Goal: Task Accomplishment & Management: Manage account settings

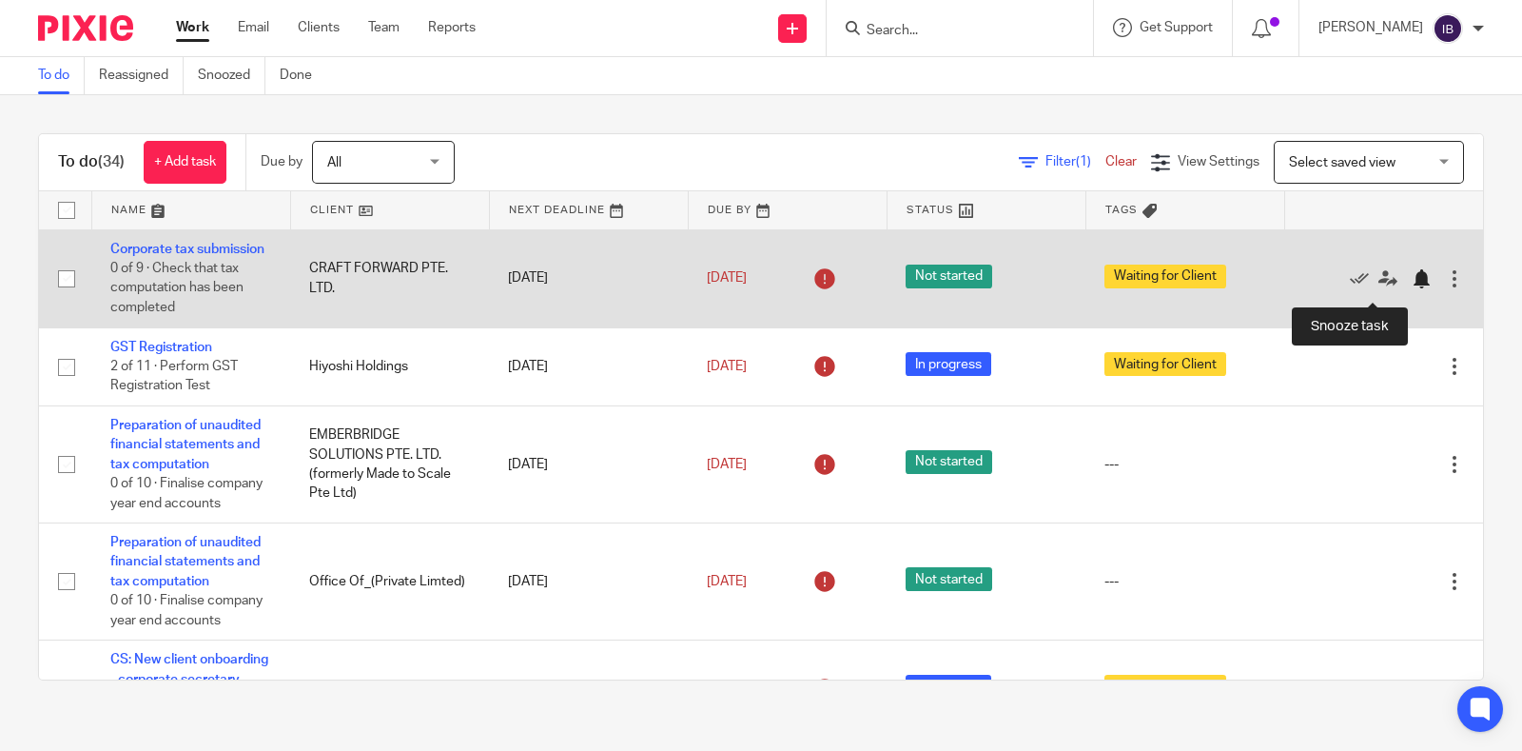
click at [1412, 288] on div at bounding box center [1421, 278] width 19 height 19
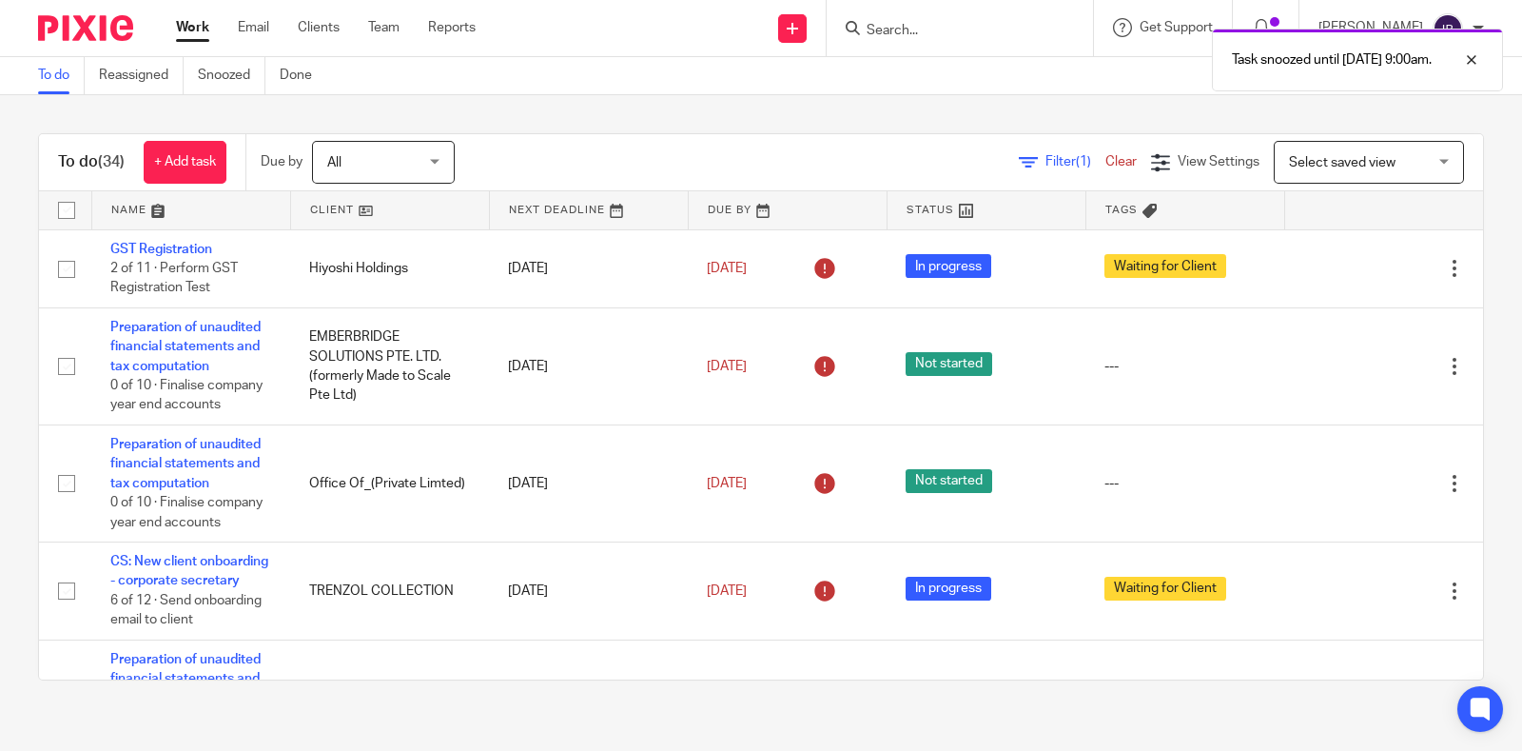
click at [346, 199] on link at bounding box center [390, 210] width 198 height 38
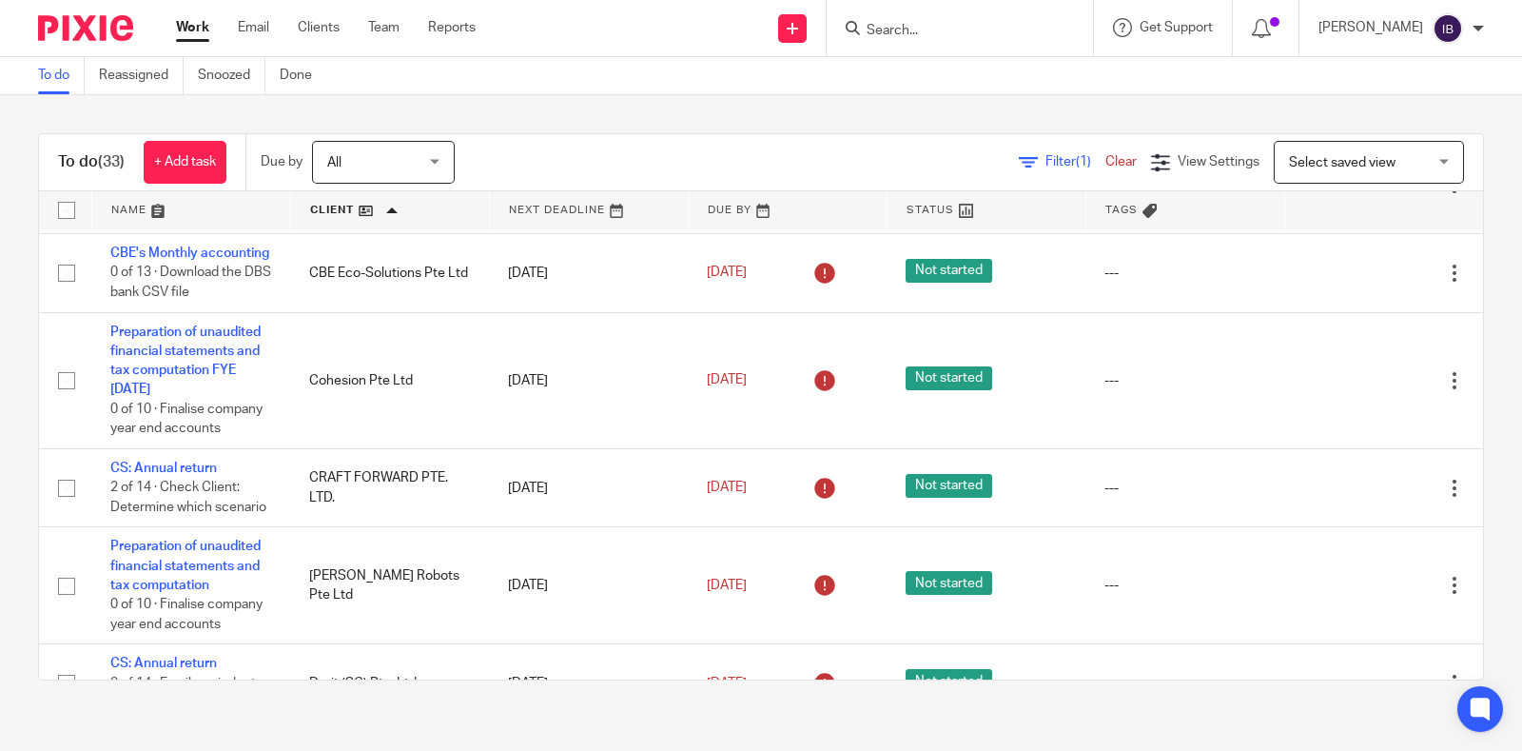
scroll to position [1071, 0]
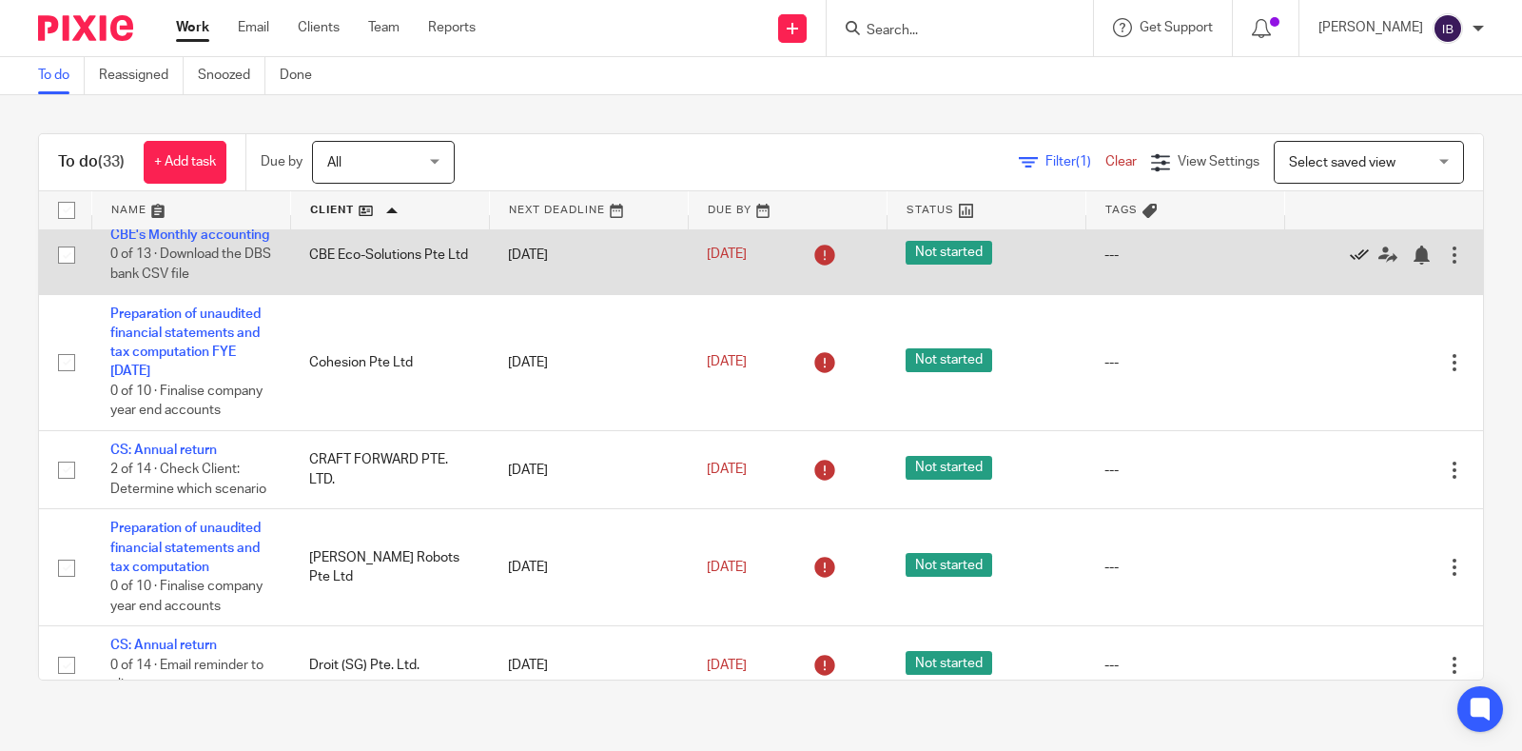
click at [1350, 265] on icon at bounding box center [1359, 255] width 19 height 19
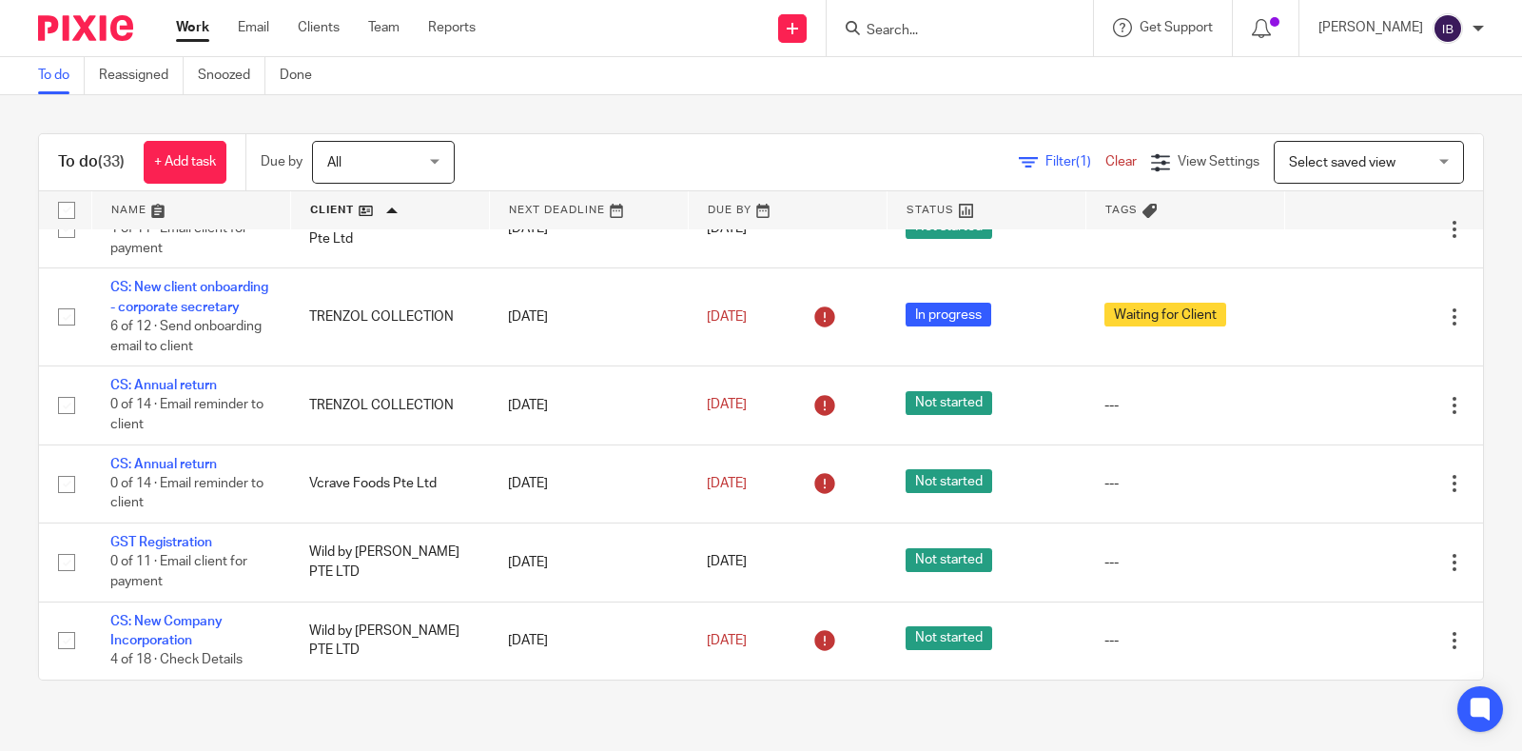
scroll to position [2921, 0]
click at [936, 26] on input "Search" at bounding box center [950, 31] width 171 height 17
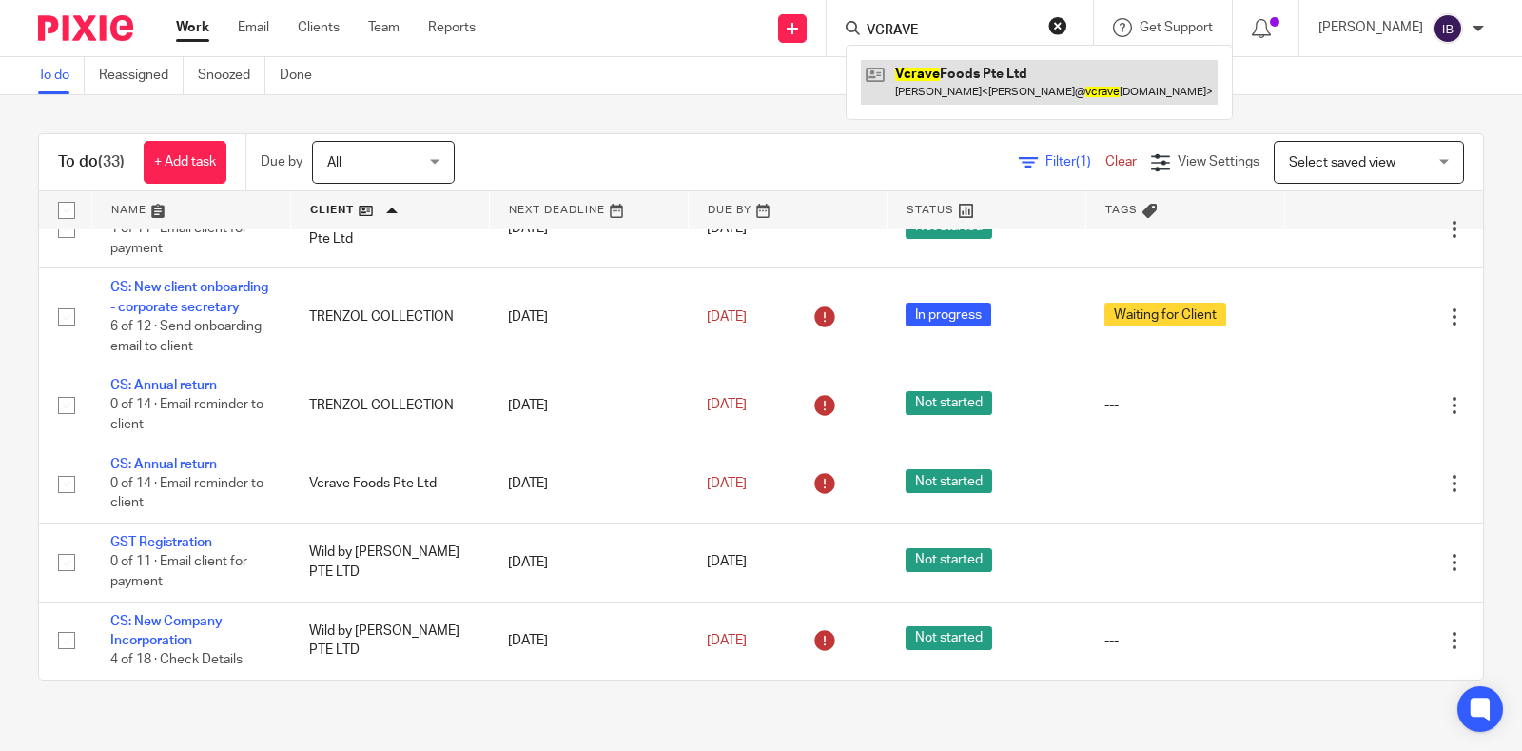
type input "VCRAVE"
click at [931, 61] on link at bounding box center [1039, 82] width 357 height 44
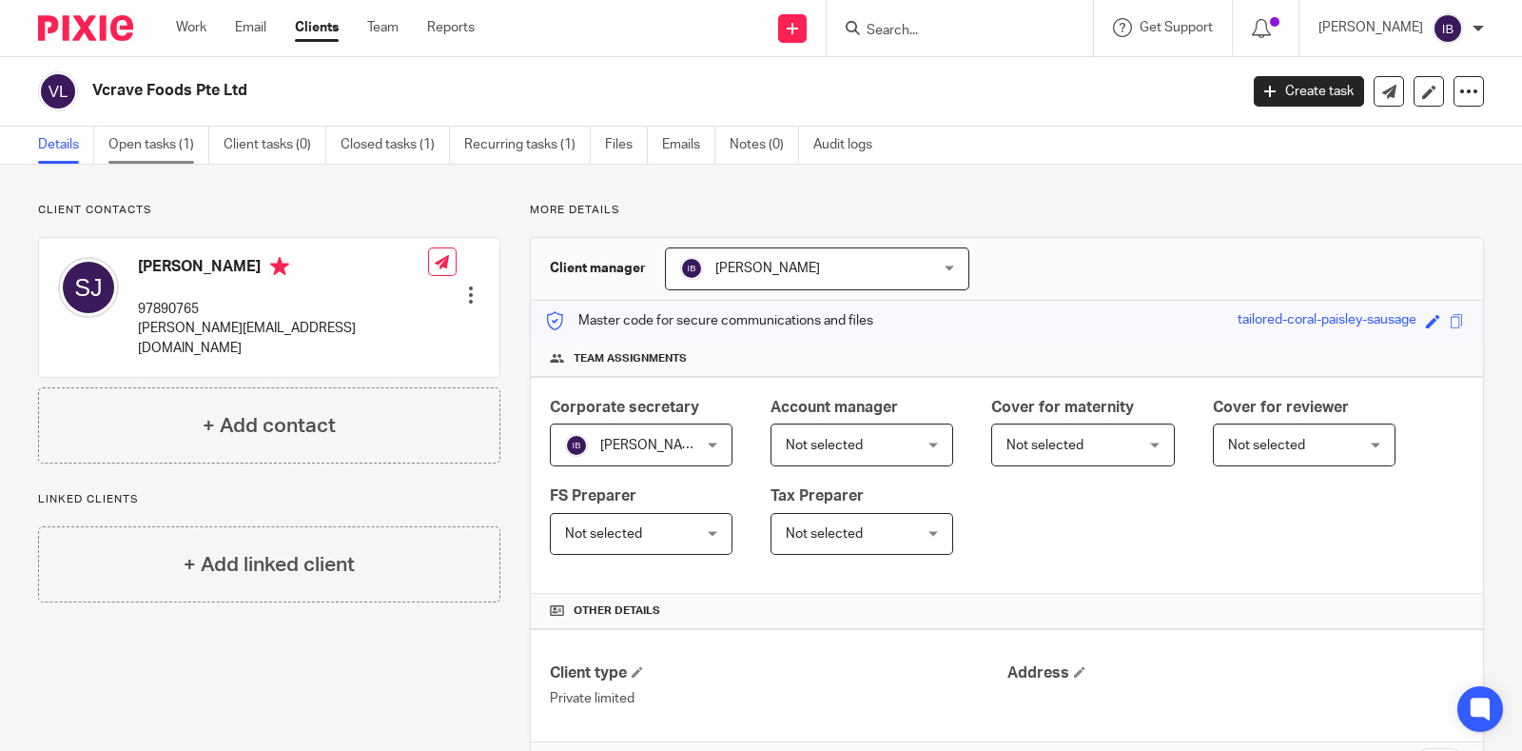
click at [145, 148] on link "Open tasks (1)" at bounding box center [158, 145] width 101 height 37
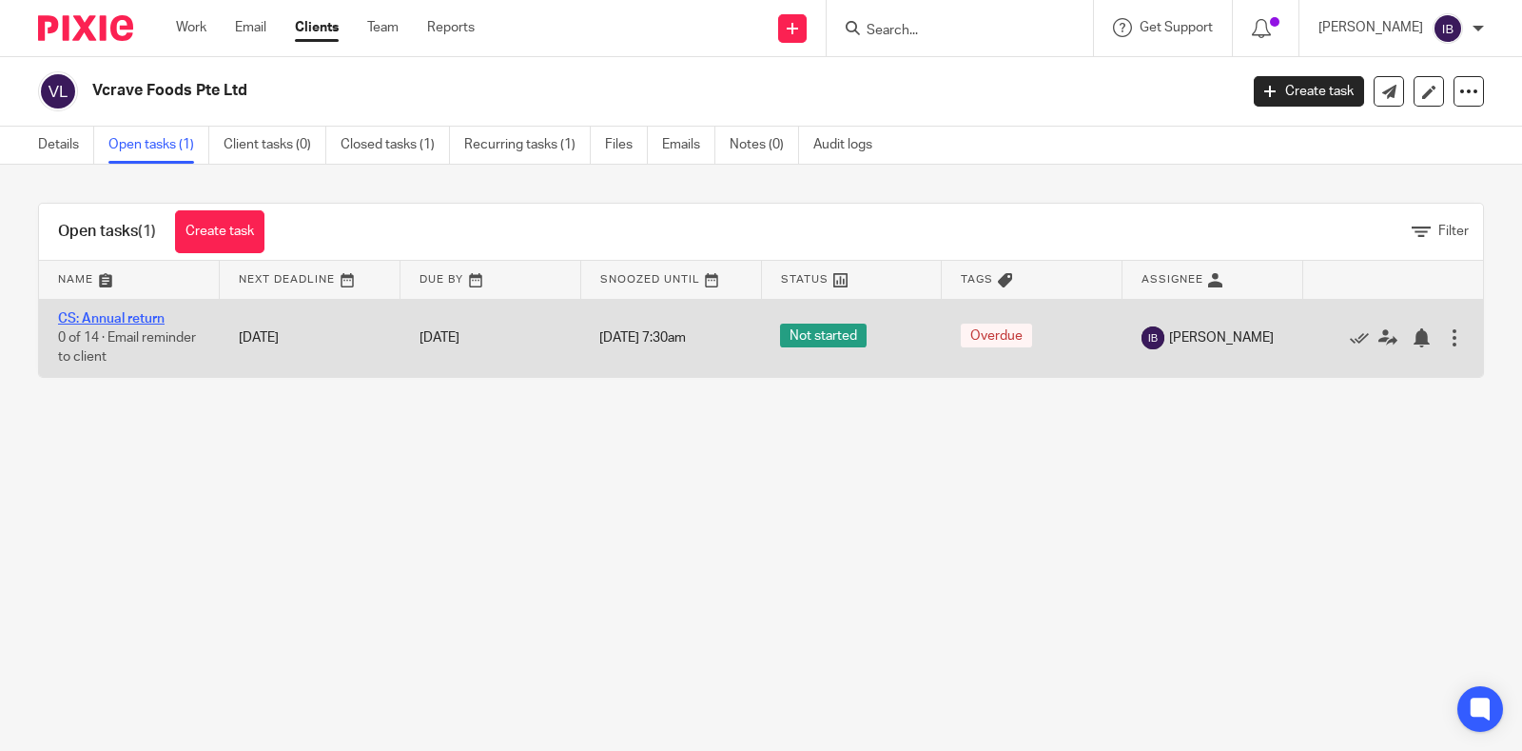
click at [93, 319] on link "CS: Annual return" at bounding box center [111, 318] width 107 height 13
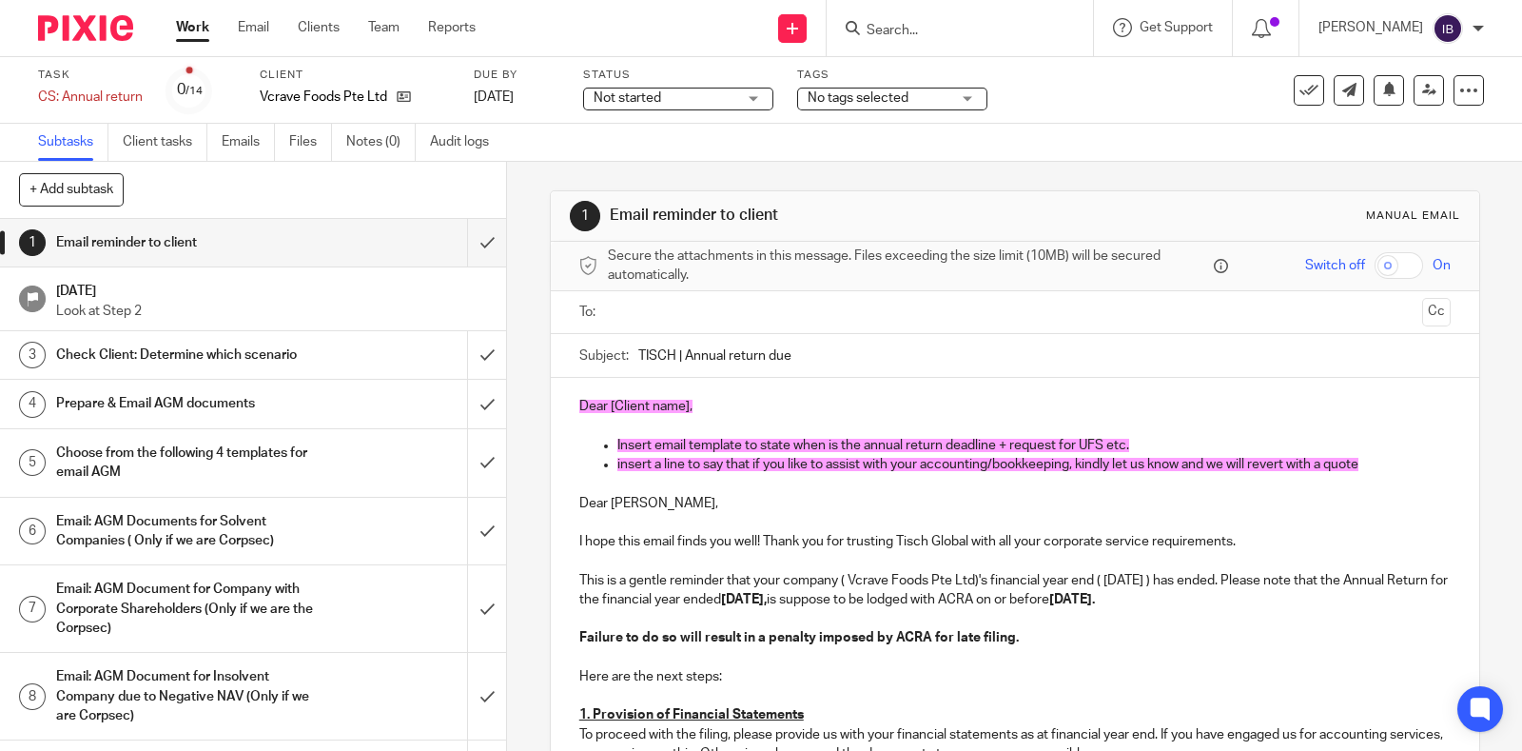
drag, startPoint x: 794, startPoint y: 354, endPoint x: 597, endPoint y: 354, distance: 197.0
click at [597, 354] on div "Subject: TISCH | Annual return due" at bounding box center [1015, 355] width 872 height 43
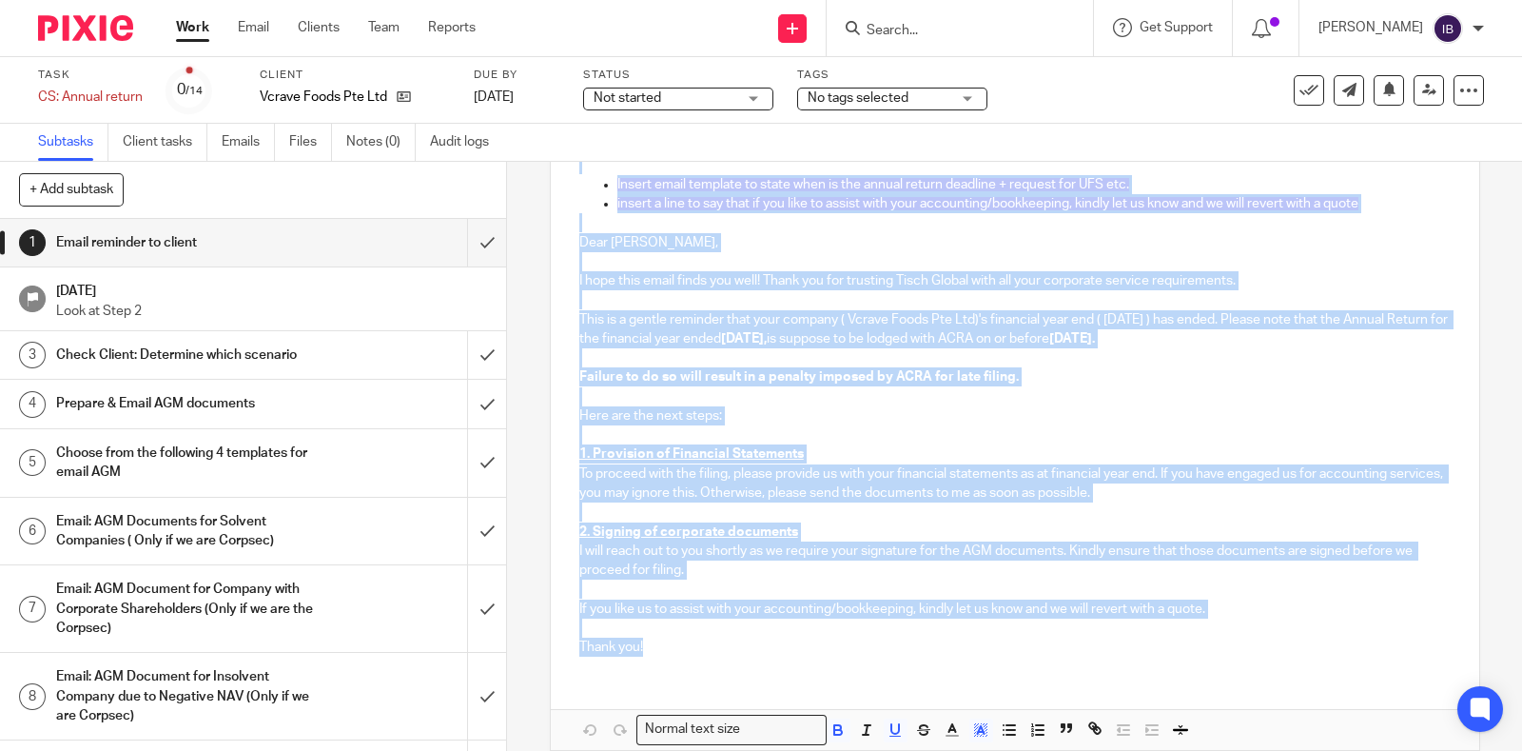
scroll to position [183, 0]
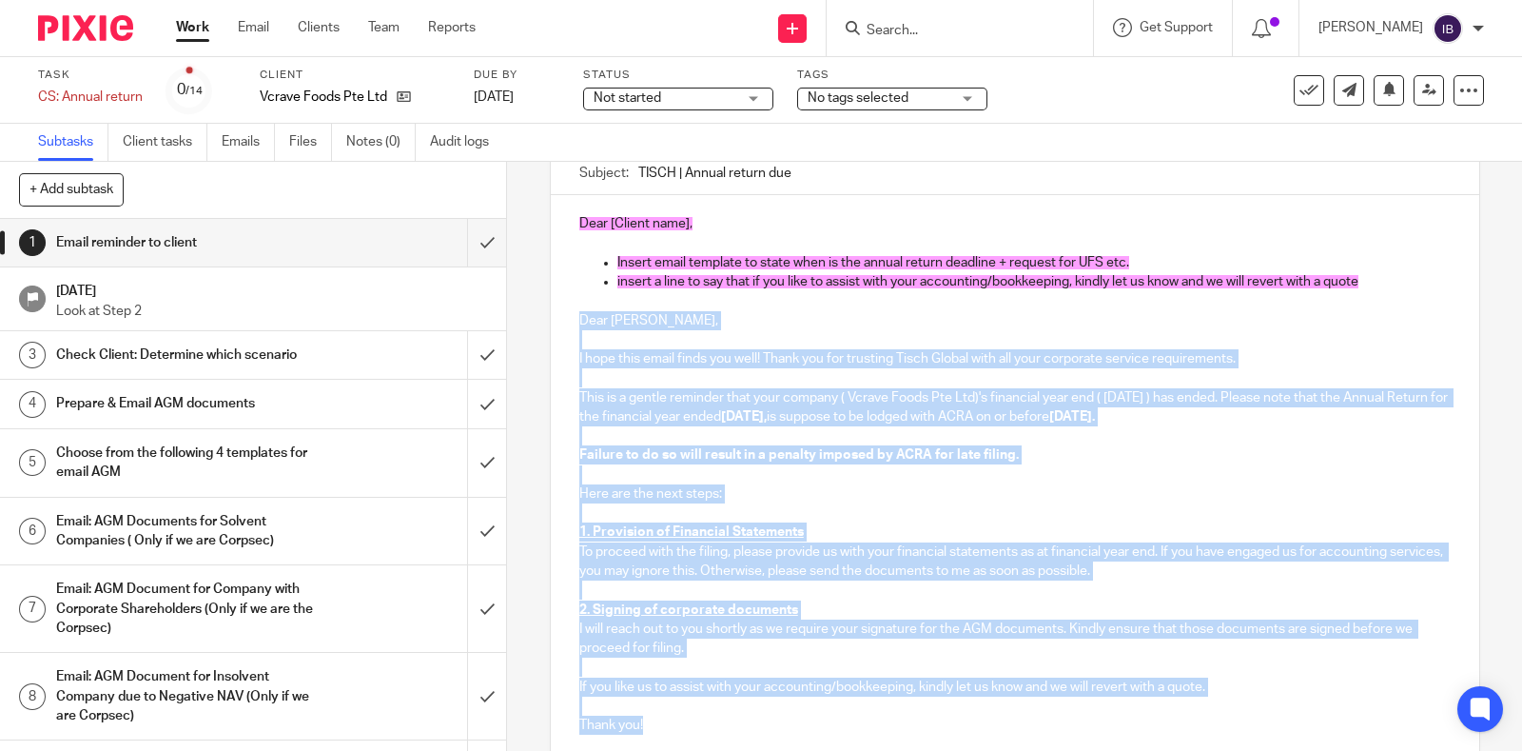
drag, startPoint x: 636, startPoint y: 559, endPoint x: 556, endPoint y: 316, distance: 255.5
click at [556, 316] on div "Dear [Client name], Insert email template to state when is the annual return de…" at bounding box center [1015, 472] width 929 height 554
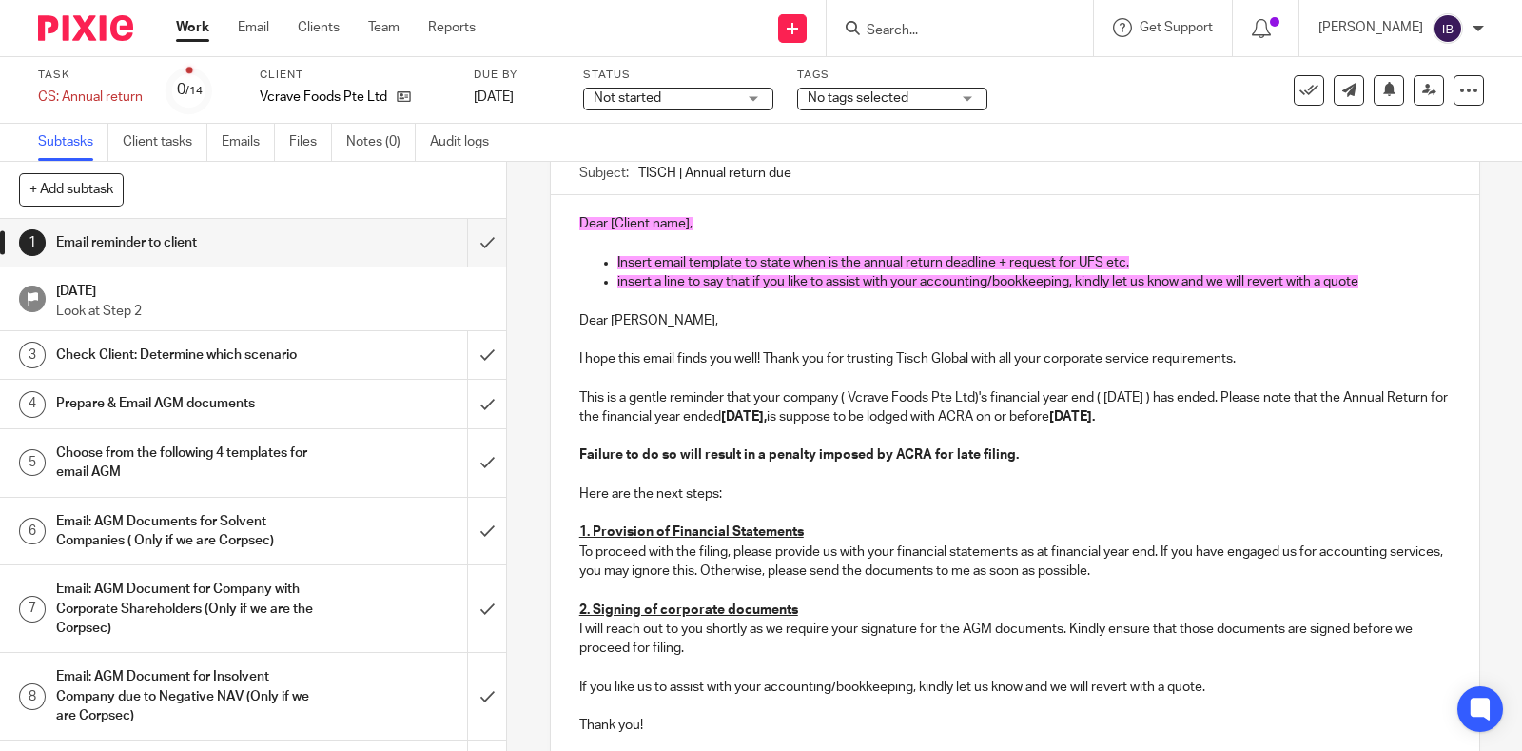
click at [1114, 99] on div "Task CS: Annual return Save CS: Annual return 0 /14 Client Vcrave Foods Pte Ltd…" at bounding box center [641, 91] width 1206 height 46
click at [467, 243] on input "submit" at bounding box center [253, 243] width 506 height 48
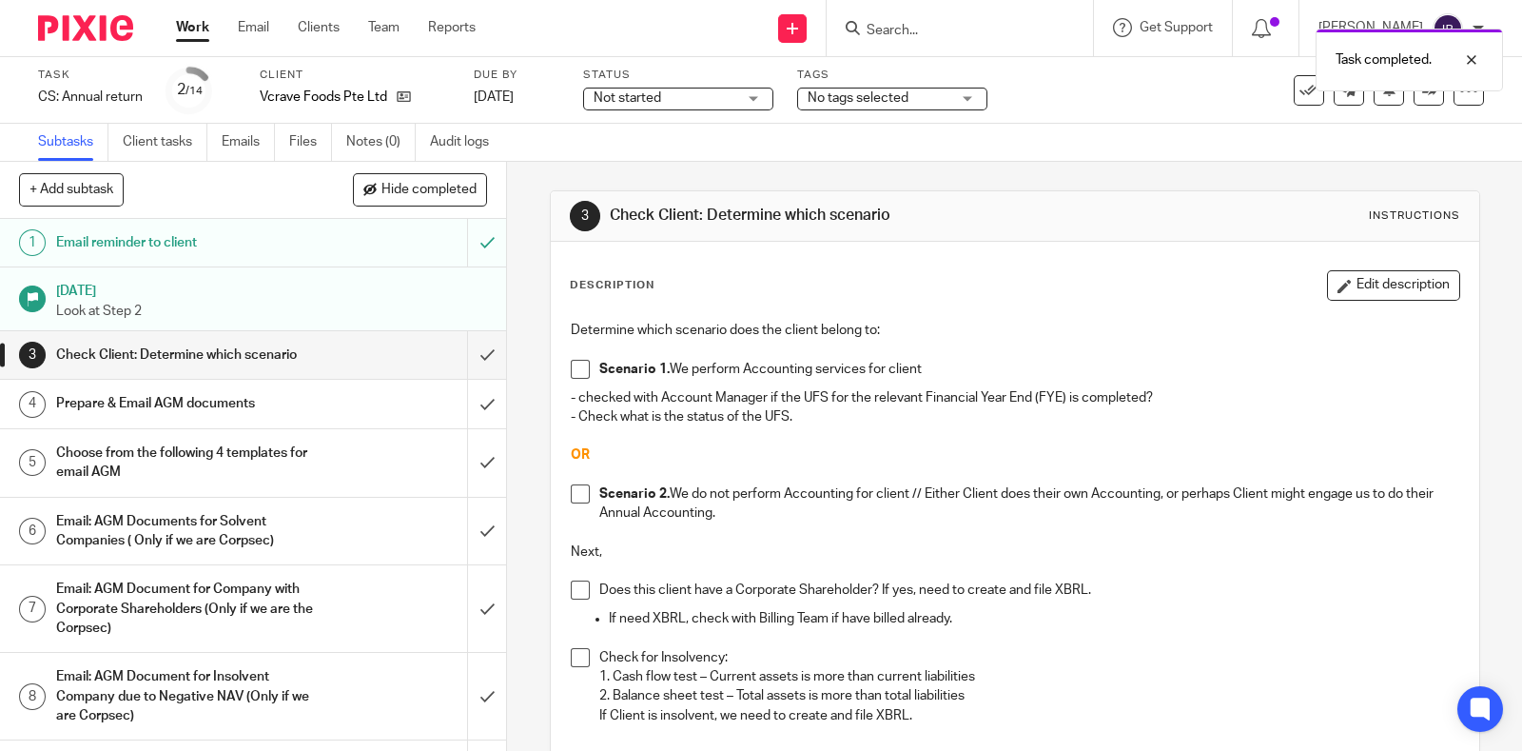
drag, startPoint x: 1481, startPoint y: 163, endPoint x: 1085, endPoint y: 120, distance: 398.2
click at [1481, 163] on div "3 Check Client: Determine which scenario Instructions Description Edit descript…" at bounding box center [1014, 456] width 1015 height 589
click at [943, 29] on div "Task completed." at bounding box center [1132, 55] width 742 height 72
click at [898, 28] on div "Task completed." at bounding box center [1132, 55] width 742 height 72
click at [907, 25] on input "Search" at bounding box center [950, 31] width 171 height 17
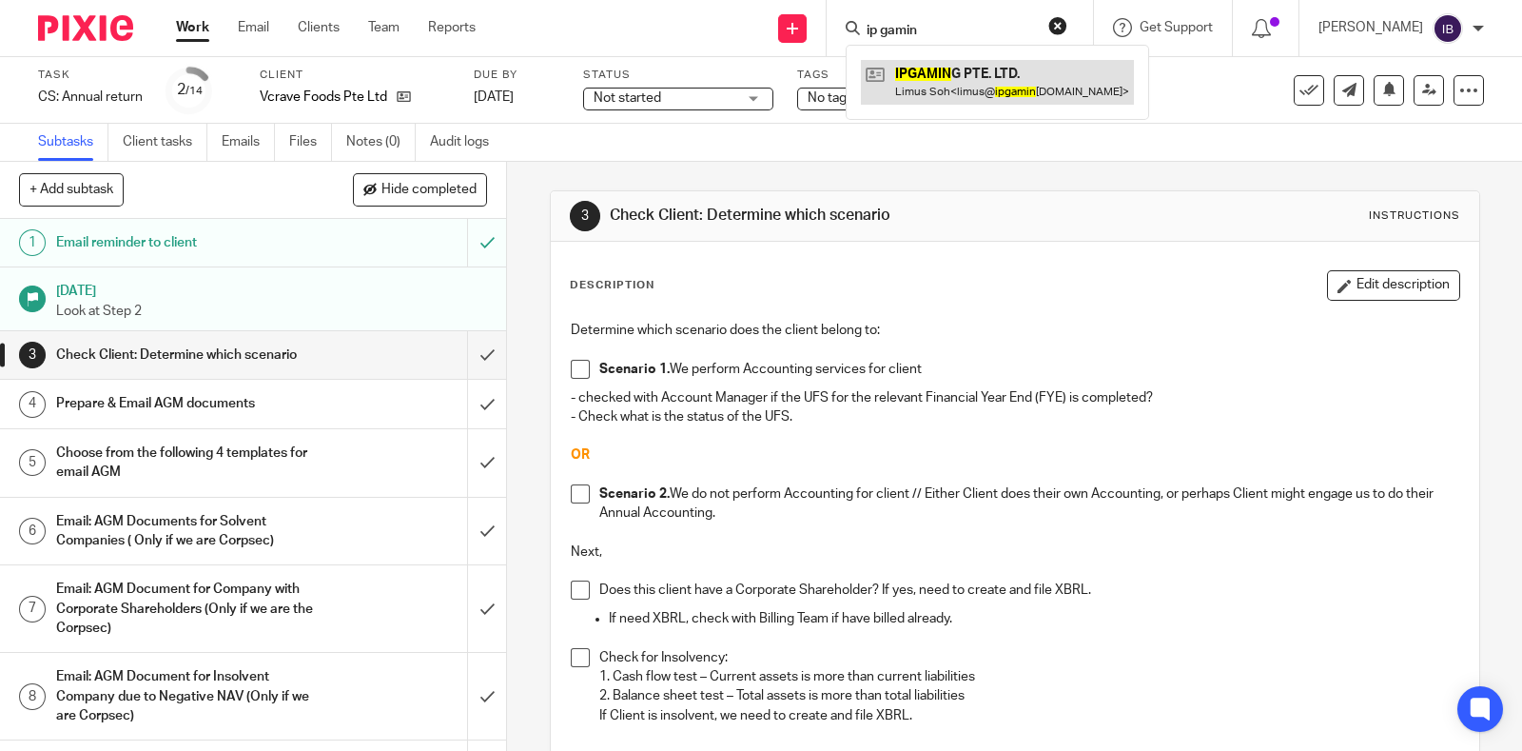
type input "ip gamin"
click at [941, 92] on link at bounding box center [997, 82] width 273 height 44
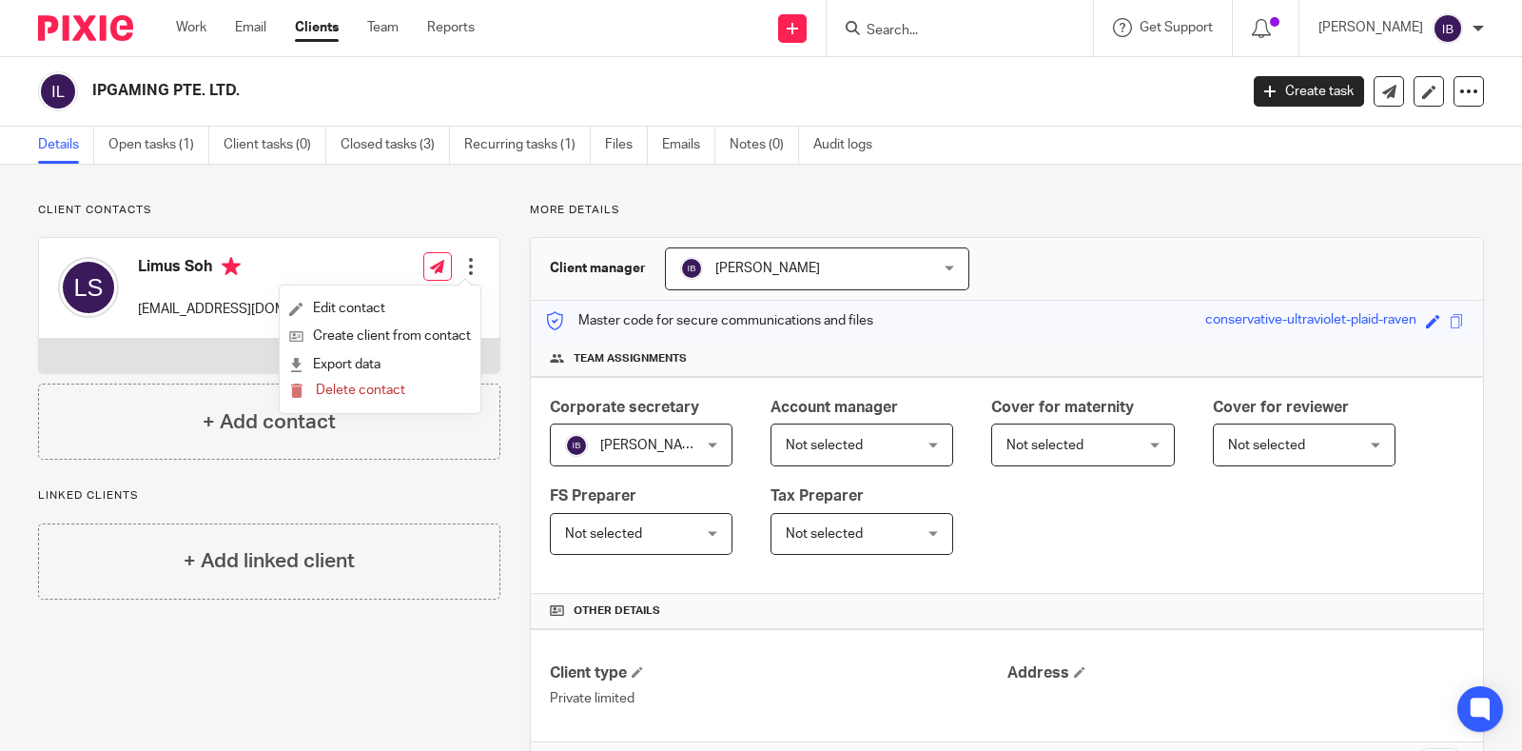
click at [186, 184] on div "Client contacts Limus Soh limus@ipgamingsg.com Edit contact Create client from …" at bounding box center [761, 689] width 1522 height 1049
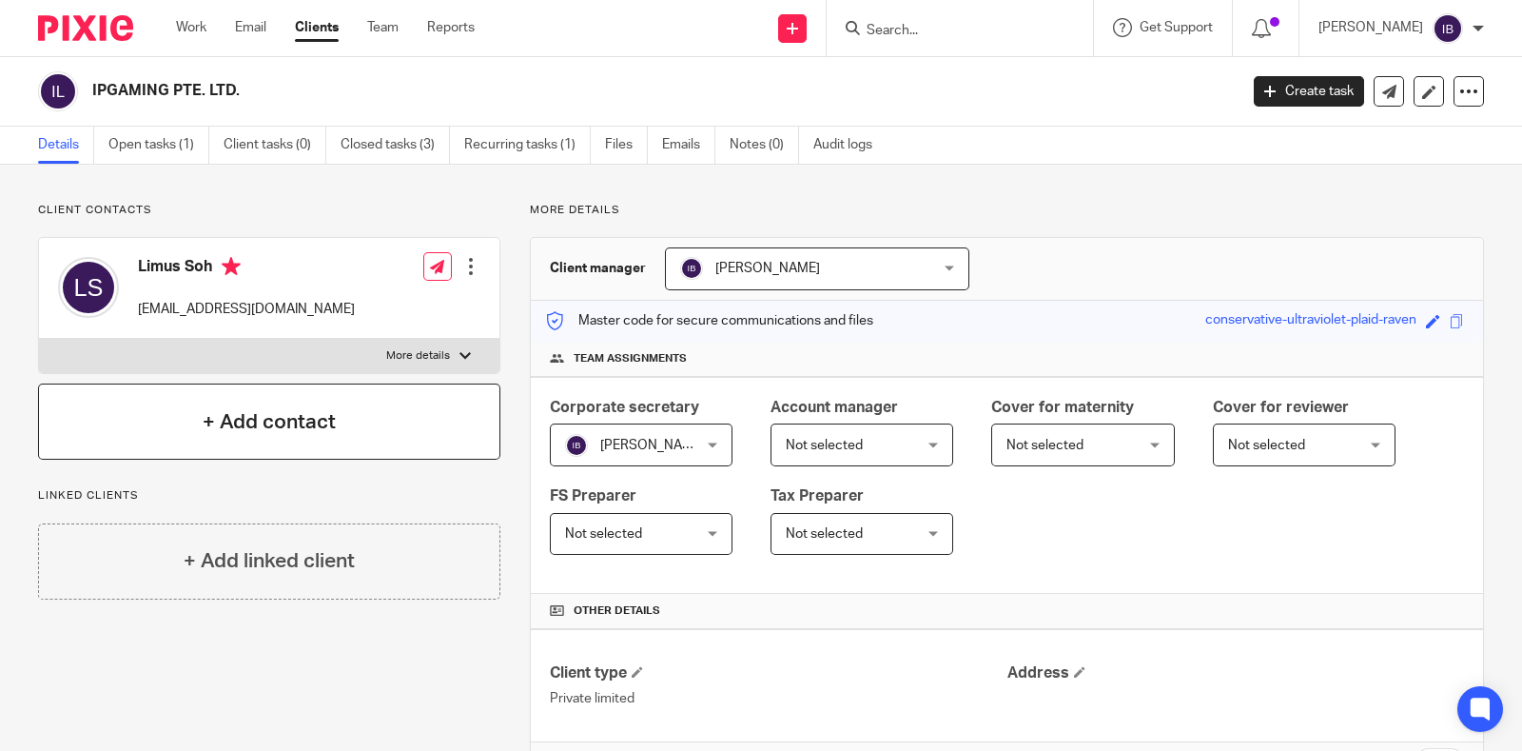
click at [246, 410] on h4 "+ Add contact" at bounding box center [269, 421] width 133 height 29
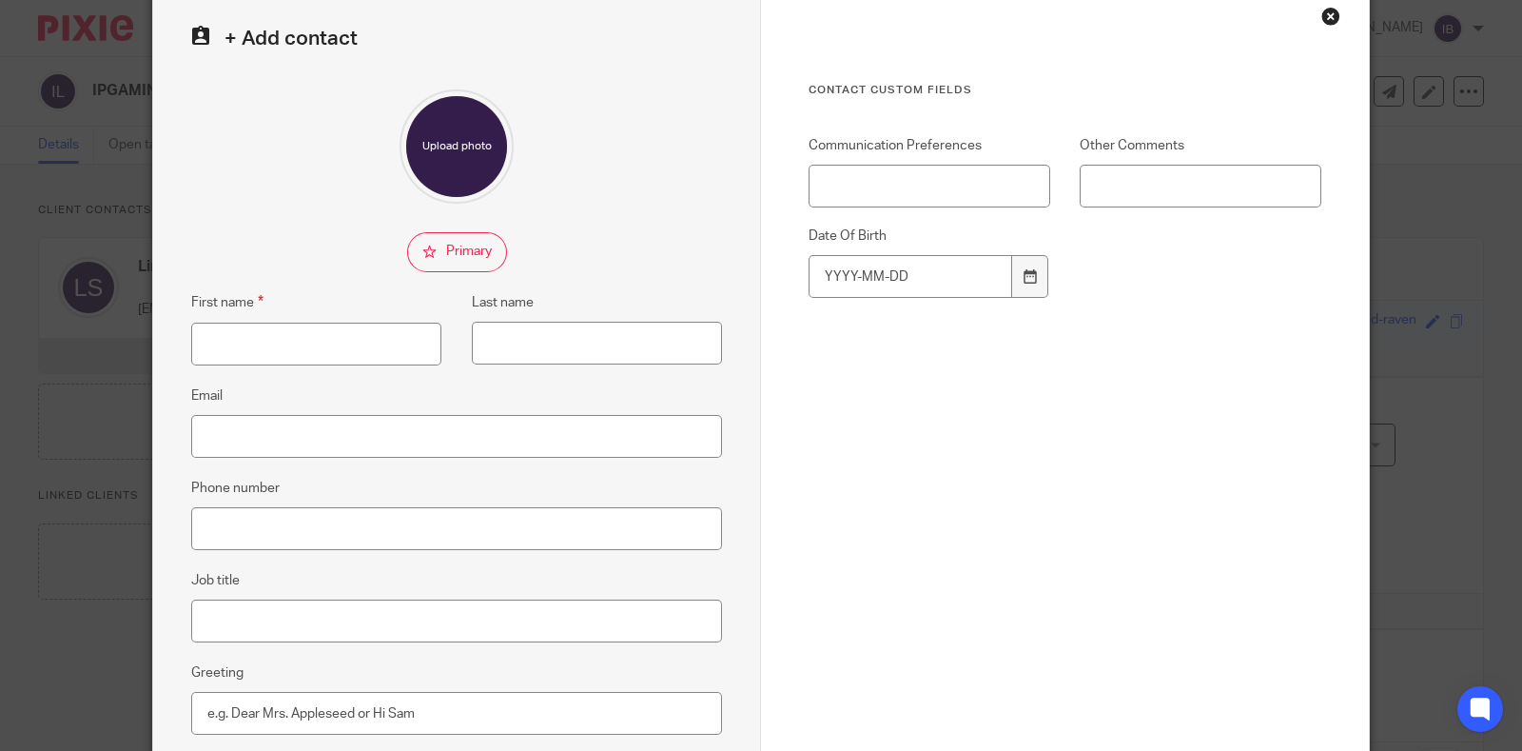
scroll to position [118, 0]
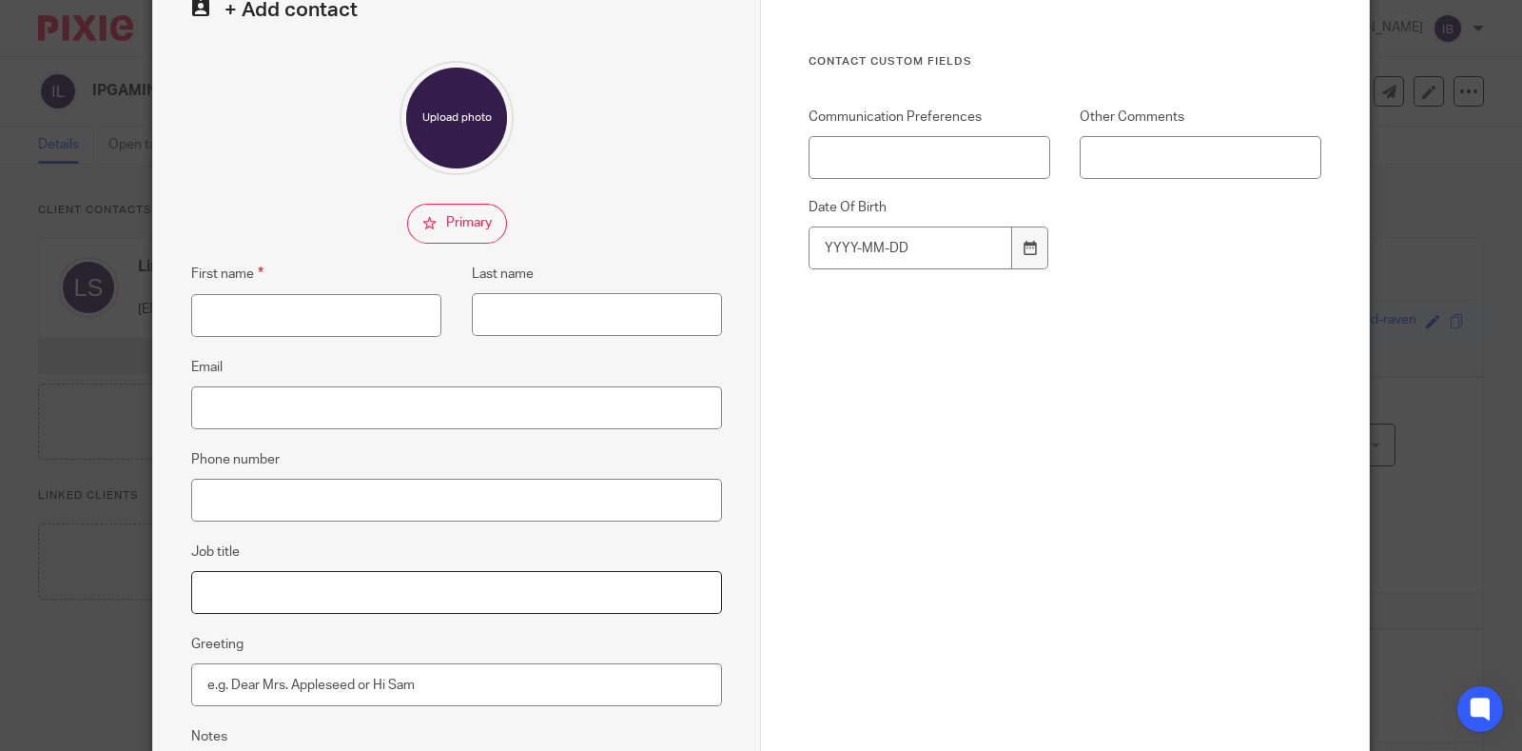
click at [262, 585] on input "Job title" at bounding box center [456, 592] width 531 height 43
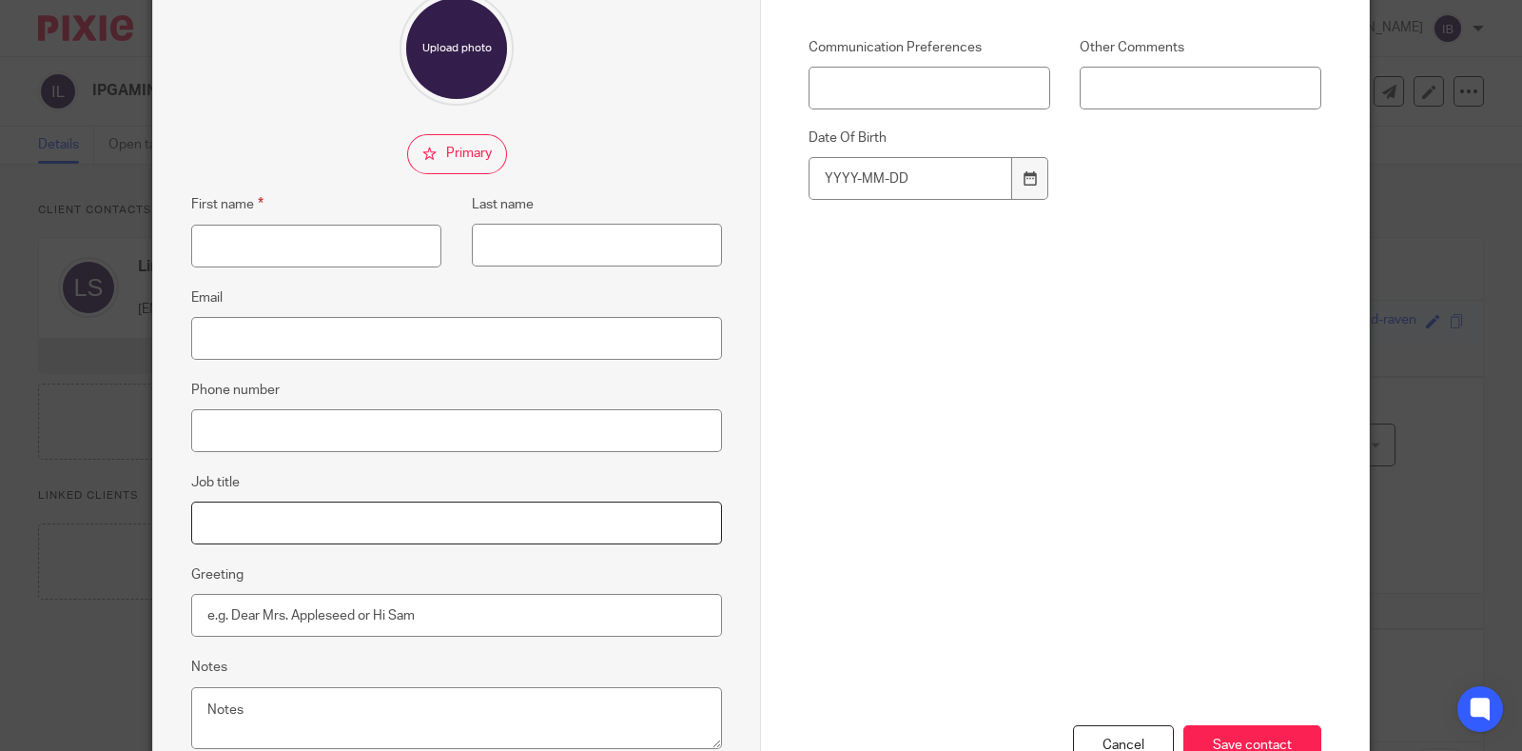
scroll to position [237, 0]
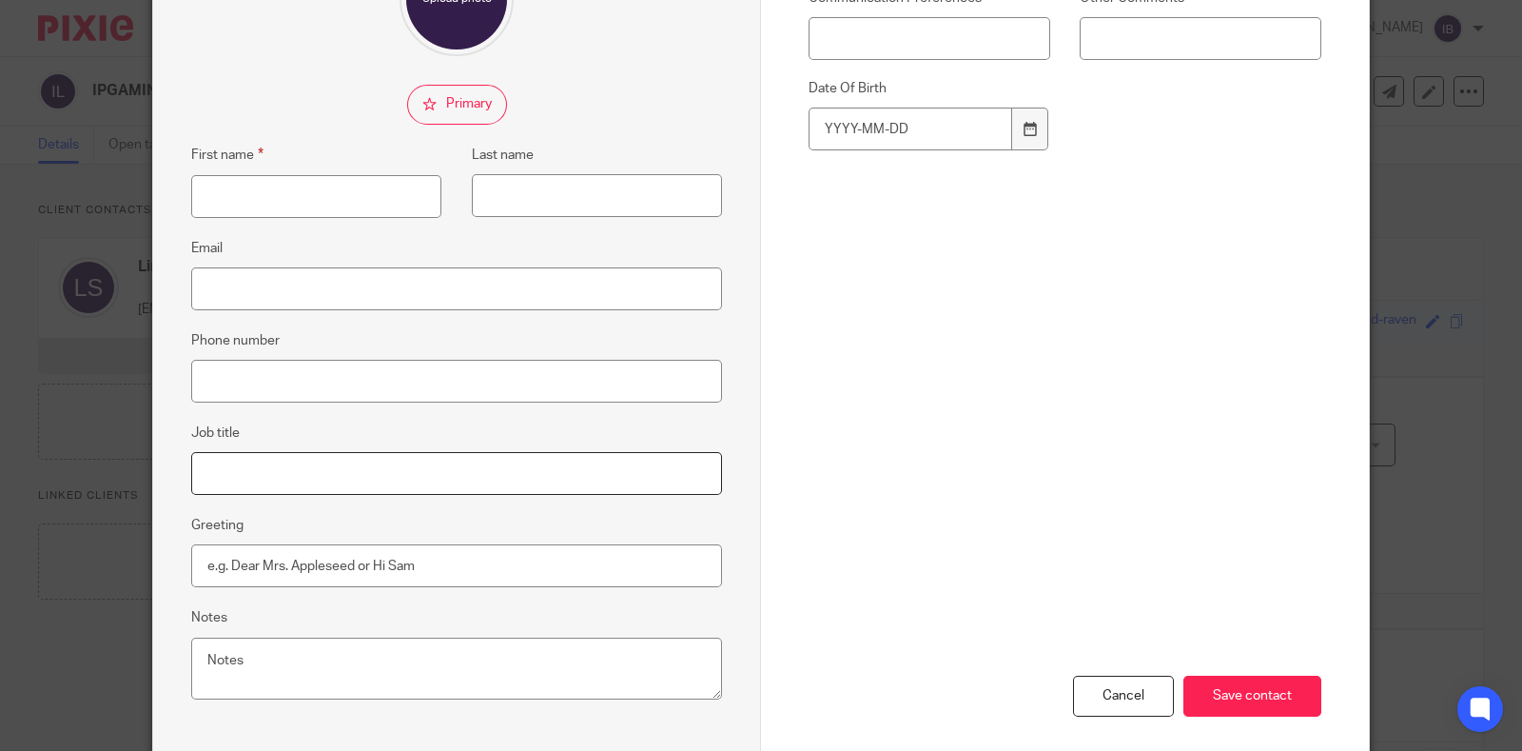
type input "Director"
click at [398, 270] on input "Email" at bounding box center [456, 288] width 531 height 43
paste input "hexyoyy8@gmail.com"
type input "hexyoyy8@gmail.com"
click at [305, 200] on input "First name" at bounding box center [316, 196] width 250 height 43
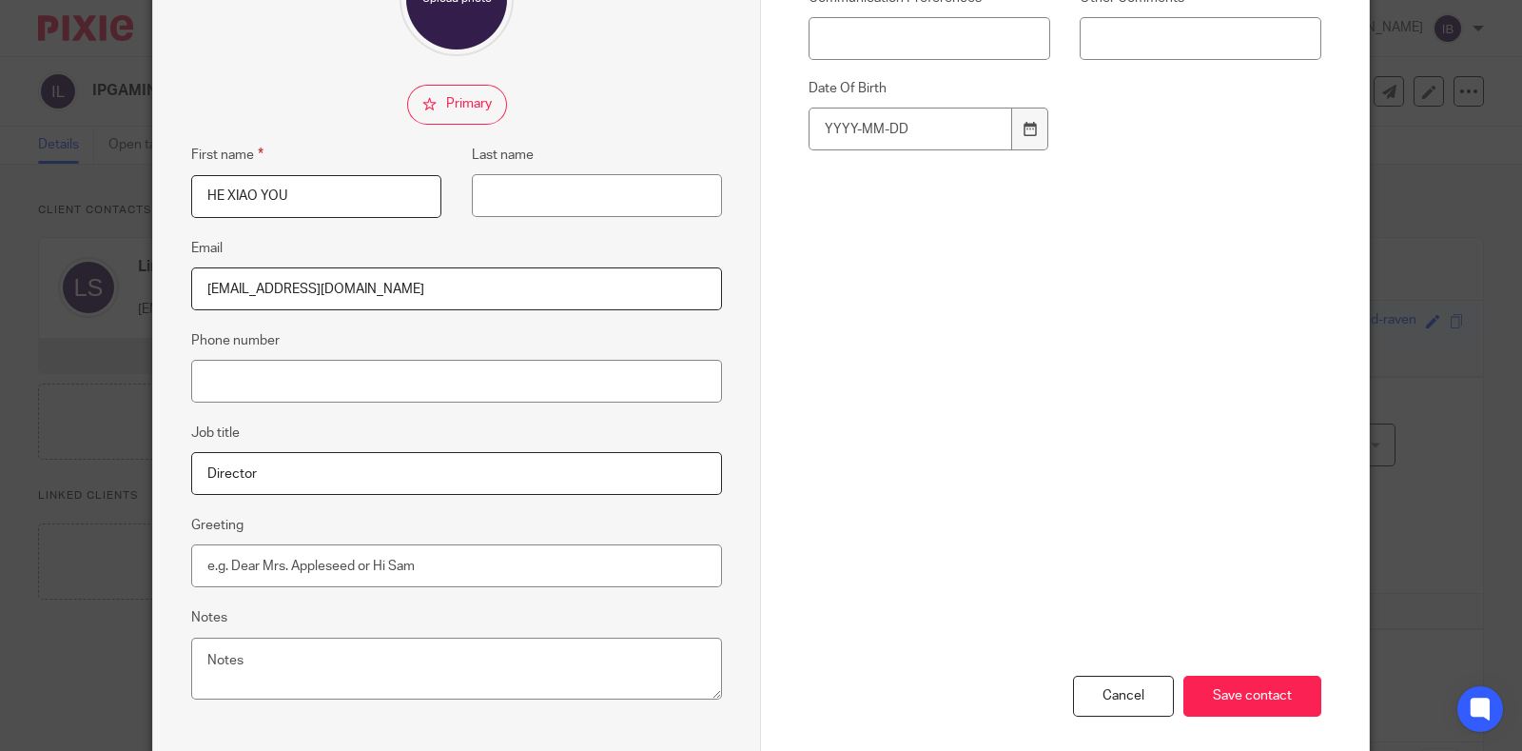
scroll to position [324, 0]
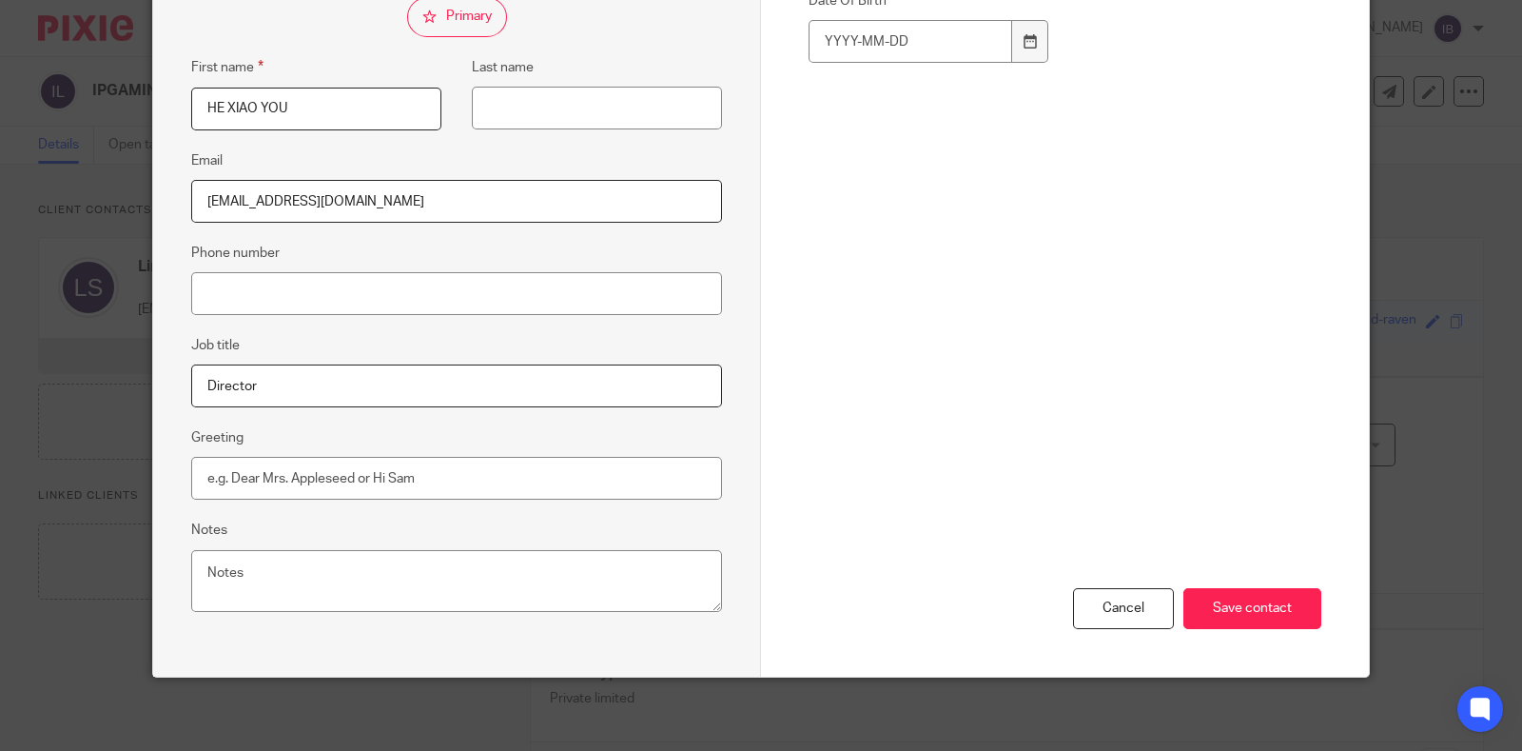
type input "HE XIAO YOU"
click at [462, 280] on input "Phone number" at bounding box center [456, 293] width 531 height 43
paste input "82008561"
type input "82008561"
click at [831, 335] on div "Cancel Save contact" at bounding box center [1065, 506] width 513 height 342
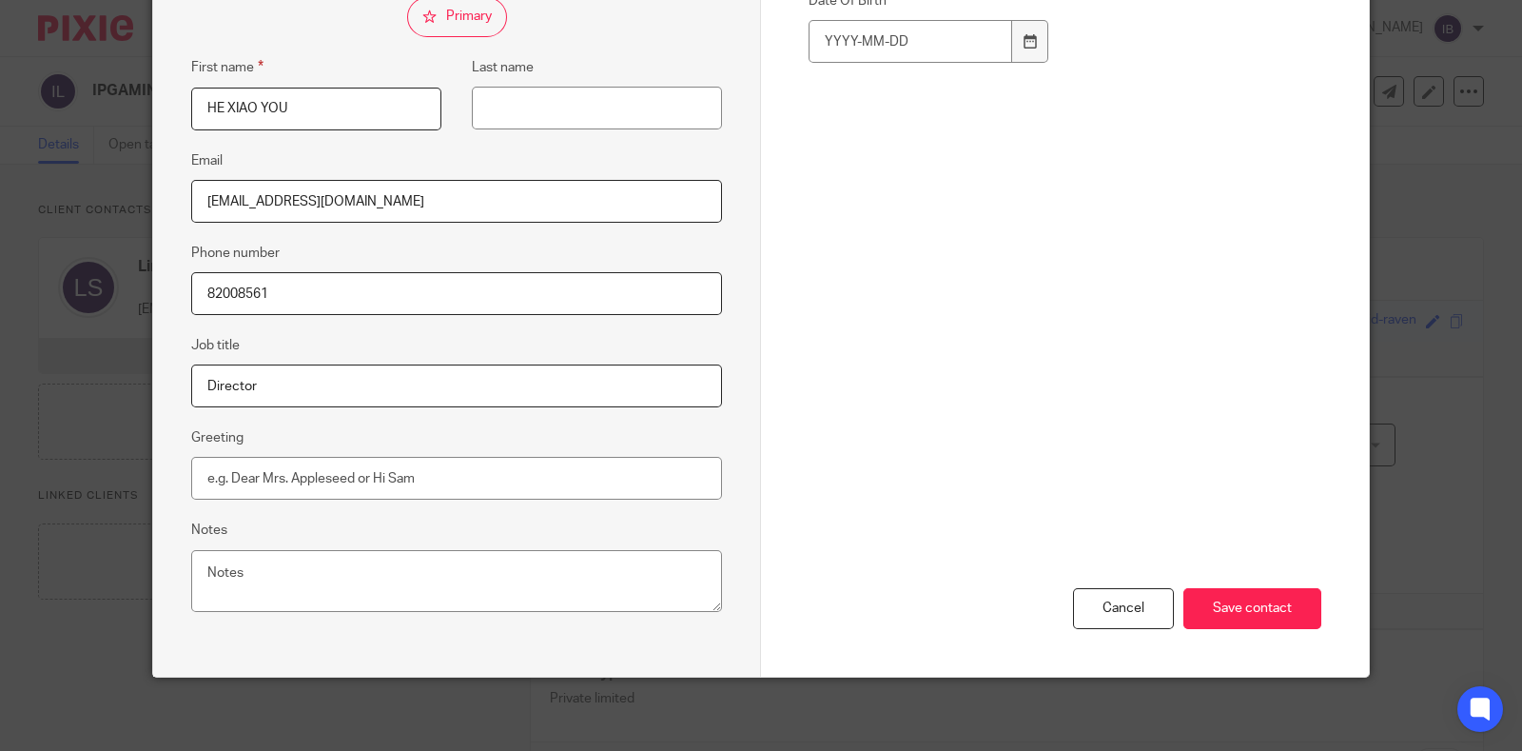
scroll to position [87, 0]
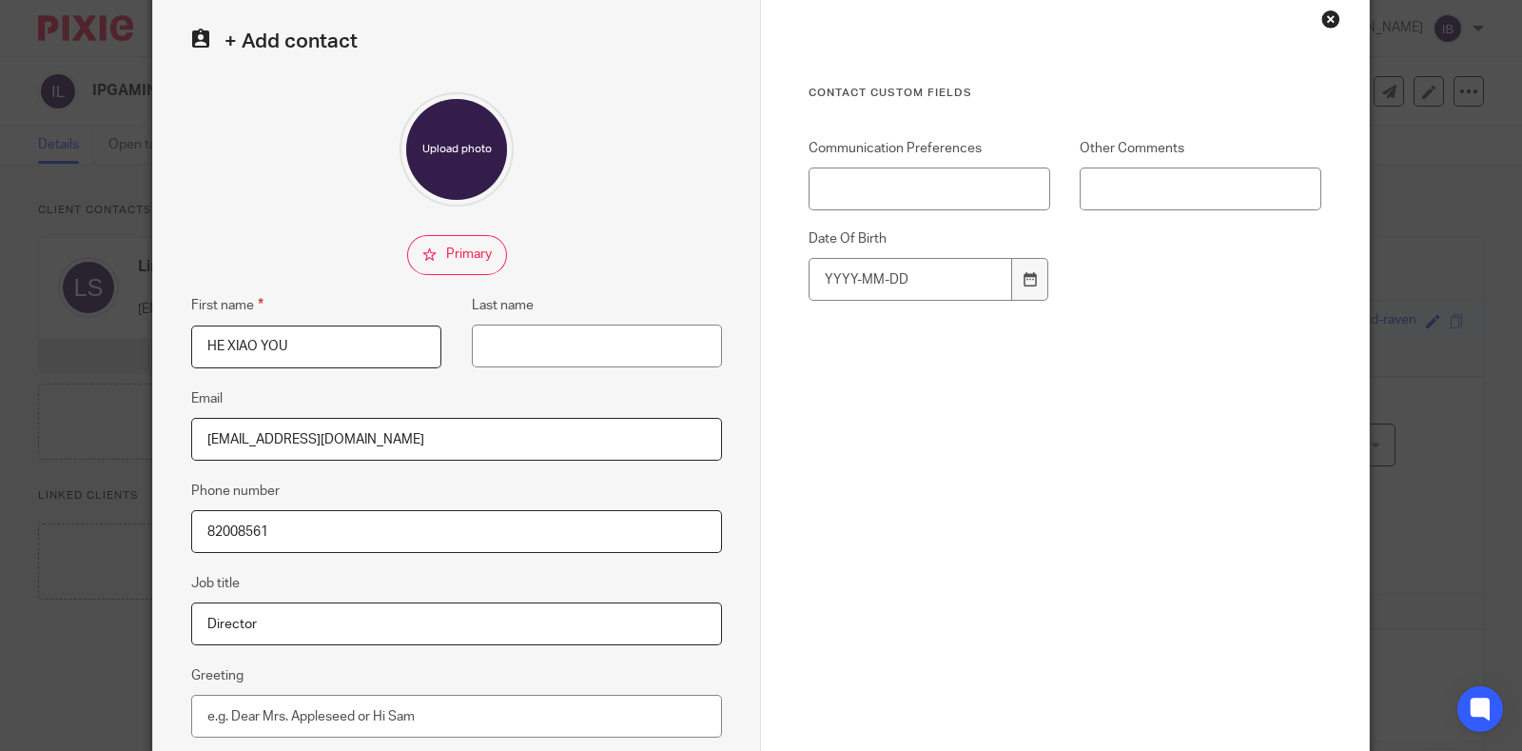
click at [447, 245] on input "checkbox" at bounding box center [457, 255] width 100 height 40
checkbox input "true"
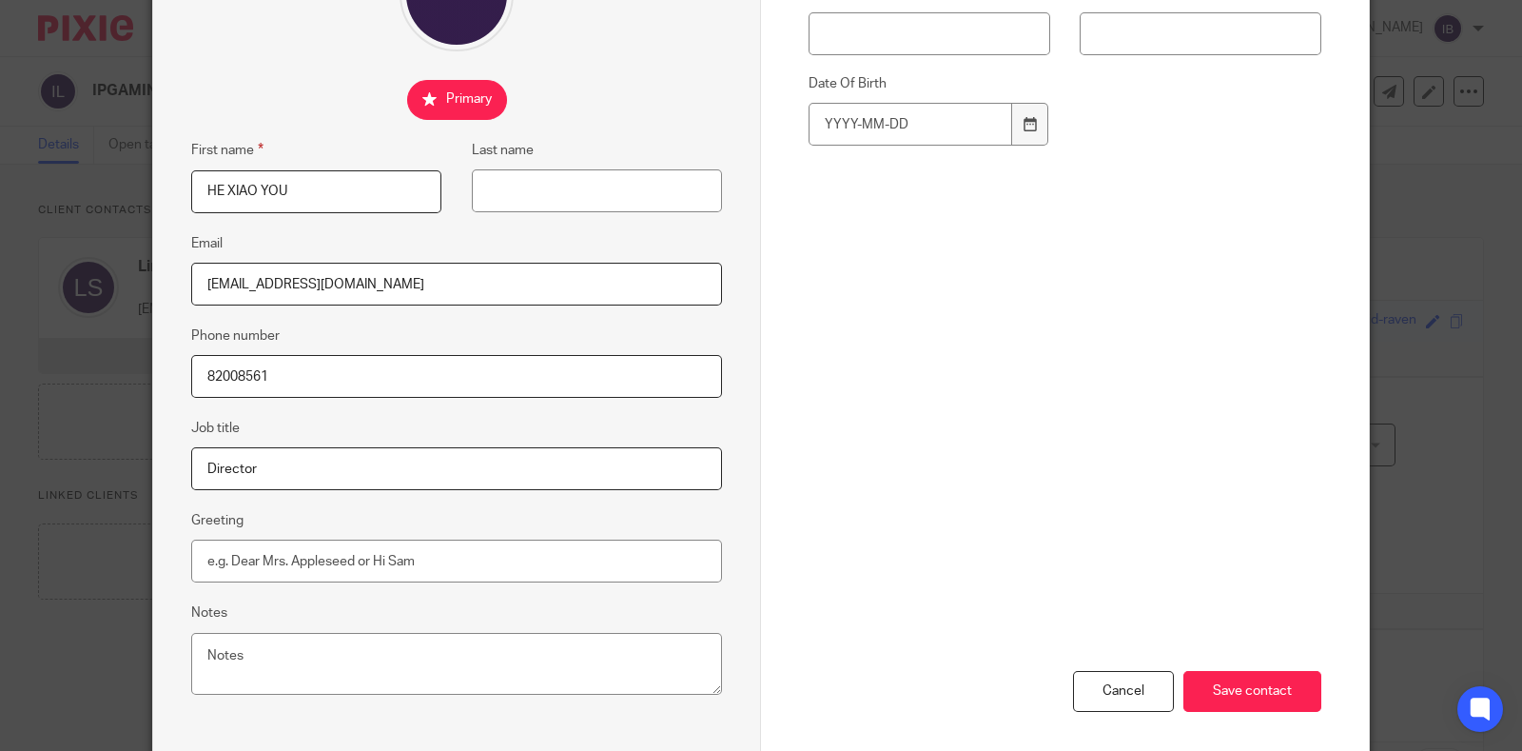
scroll to position [324, 0]
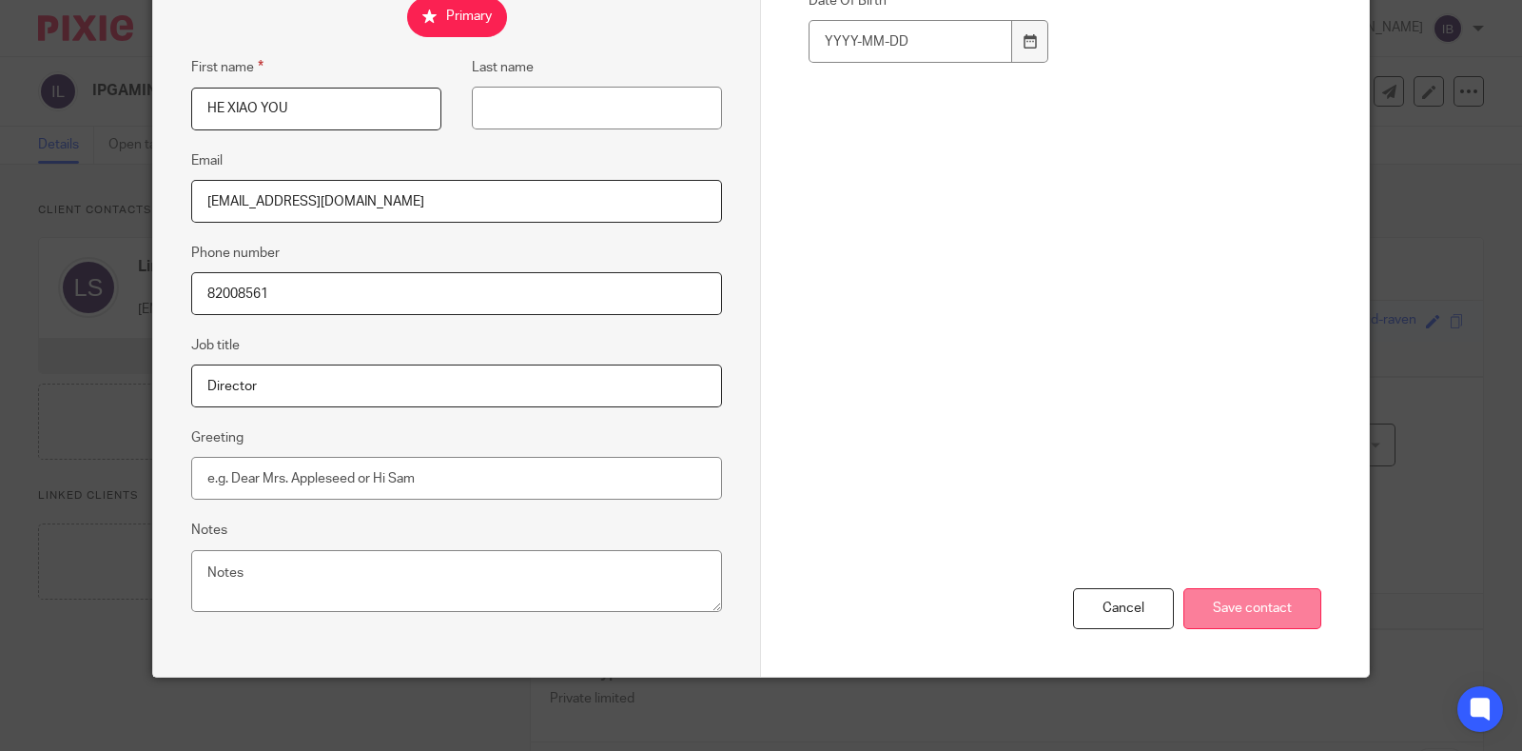
click at [1256, 597] on input "Save contact" at bounding box center [1253, 608] width 138 height 41
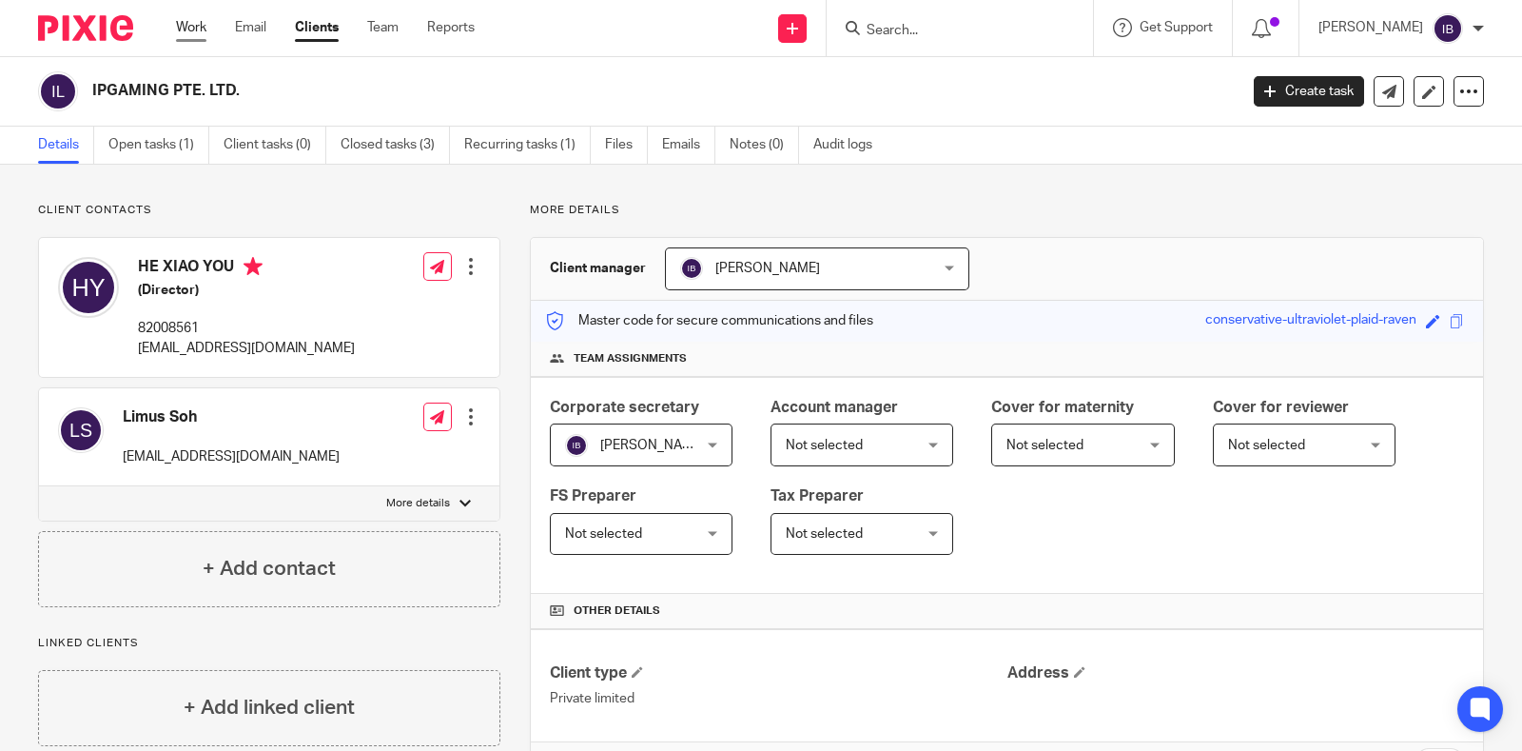
click at [194, 26] on link "Work" at bounding box center [191, 27] width 30 height 19
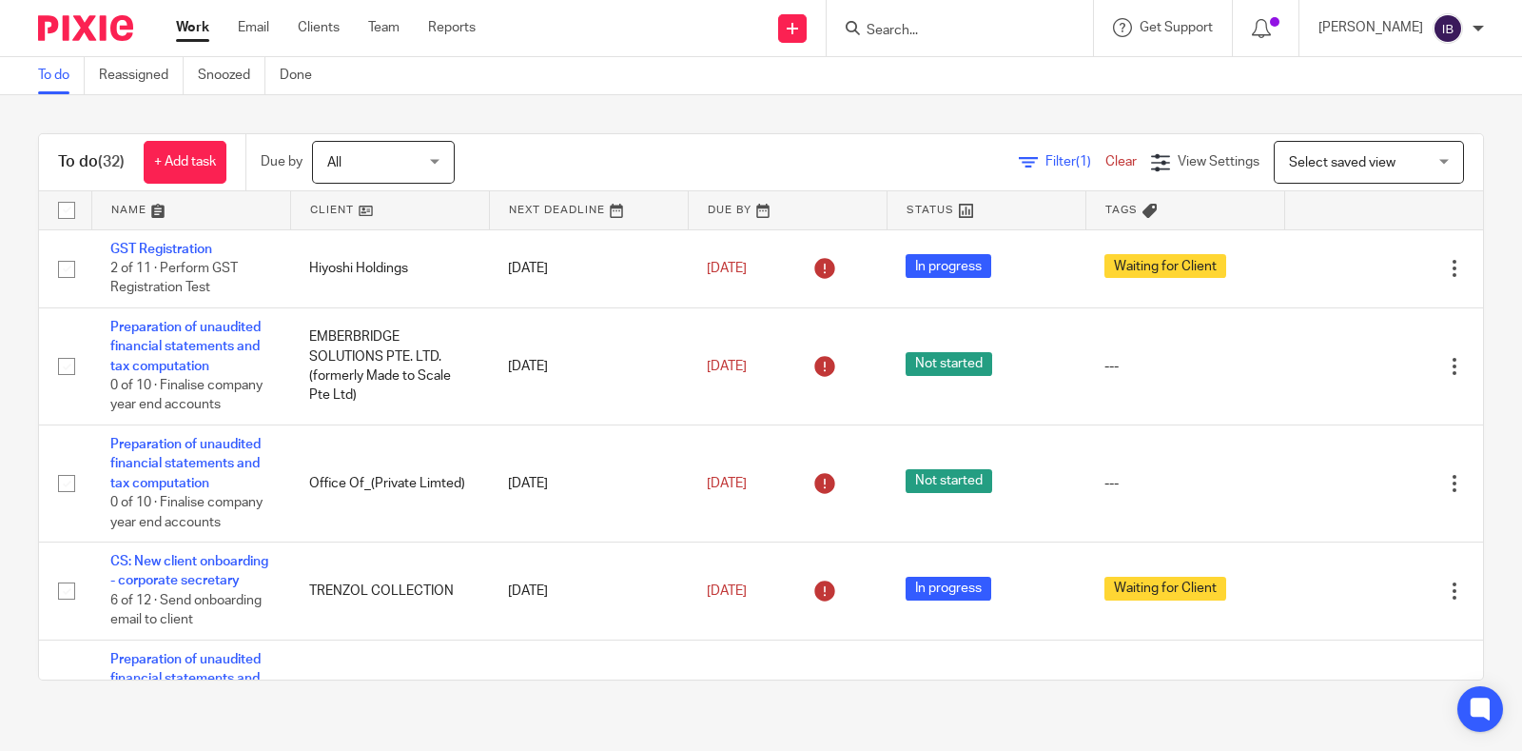
click at [1476, 362] on div "To do (32) + Add task Due by All All [DATE] [DATE] This week Next week This mon…" at bounding box center [761, 406] width 1522 height 623
click at [992, 30] on input "Search" at bounding box center [950, 31] width 171 height 17
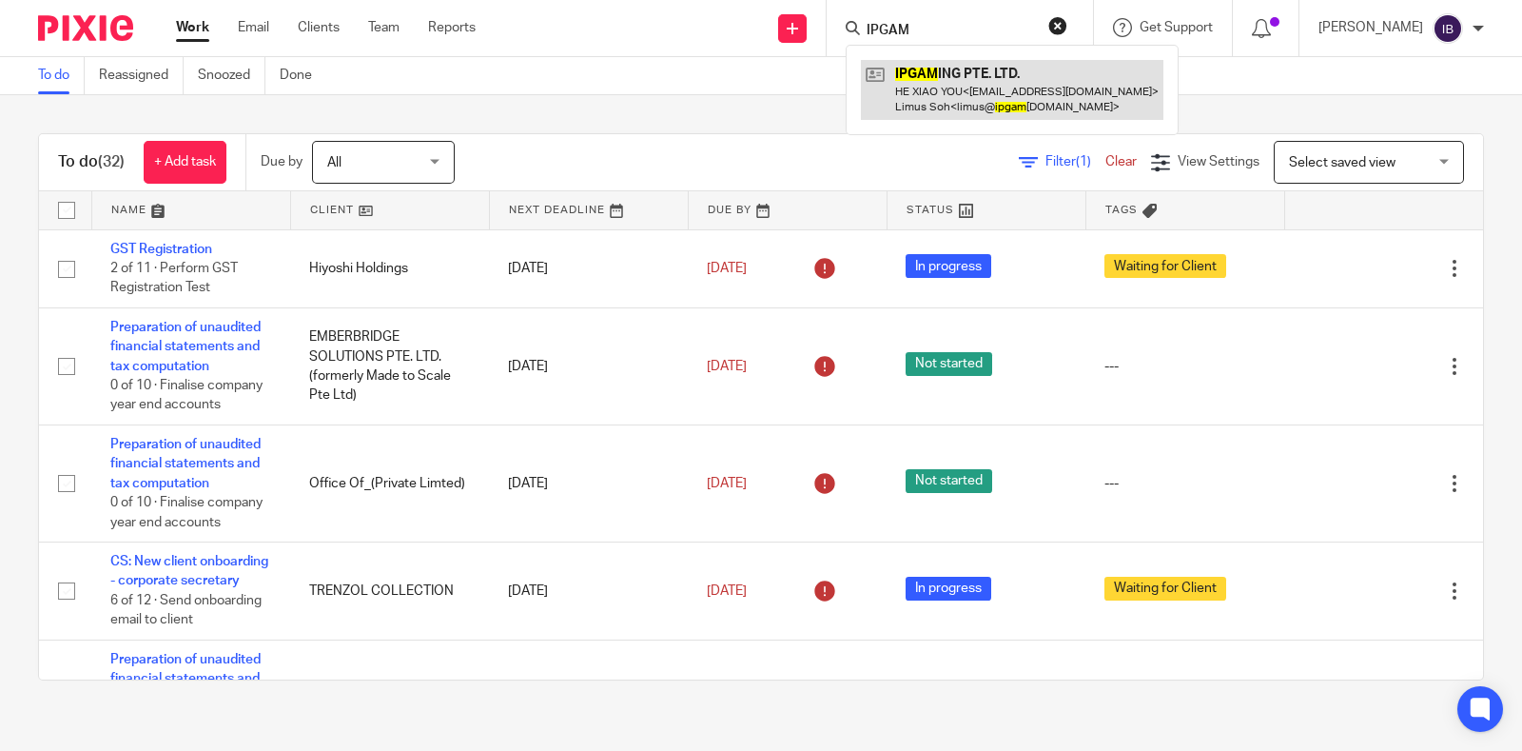
type input "IPGAM"
click at [993, 81] on link at bounding box center [1012, 89] width 303 height 59
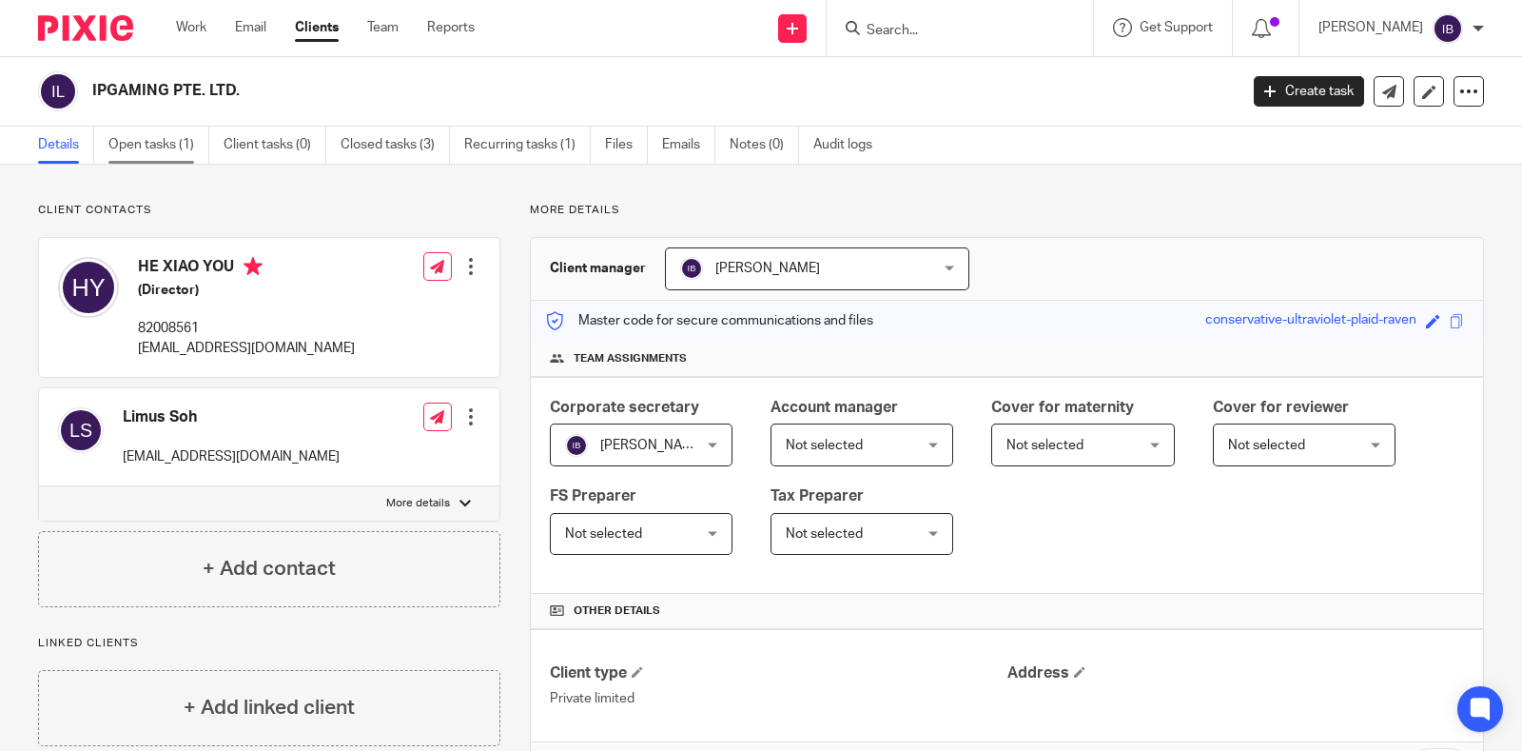
click at [164, 144] on link "Open tasks (1)" at bounding box center [158, 145] width 101 height 37
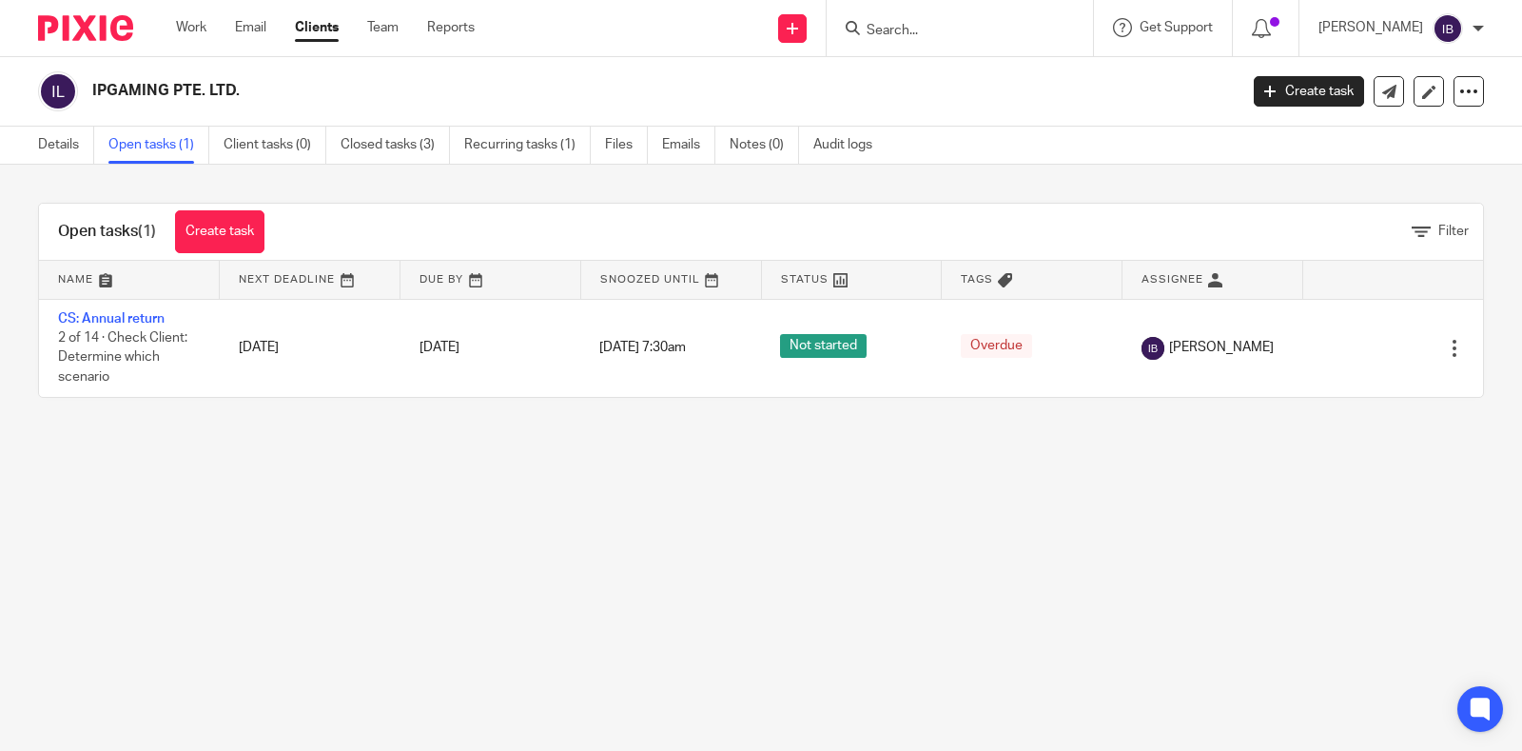
click at [89, 312] on link "CS: Annual return" at bounding box center [111, 318] width 107 height 13
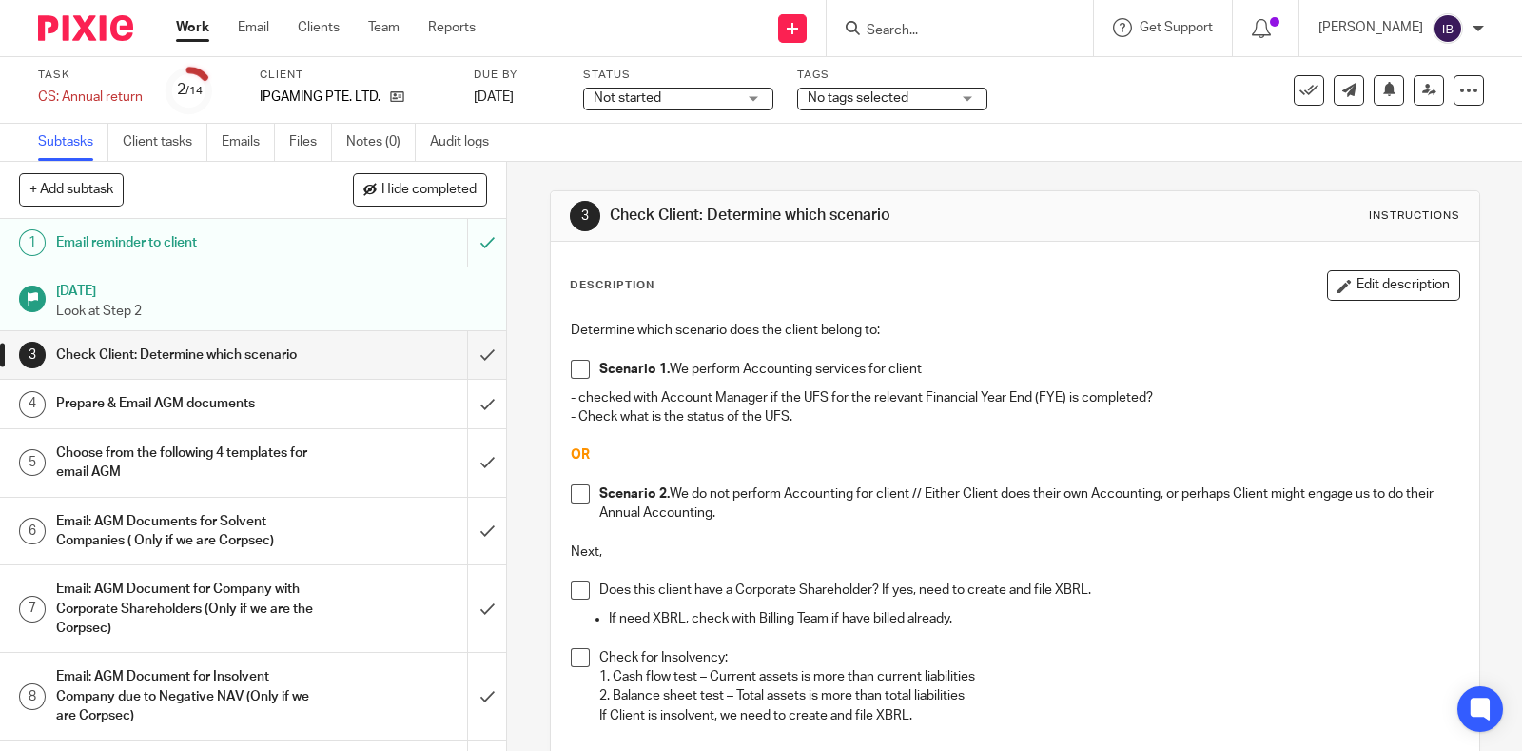
scroll to position [118, 0]
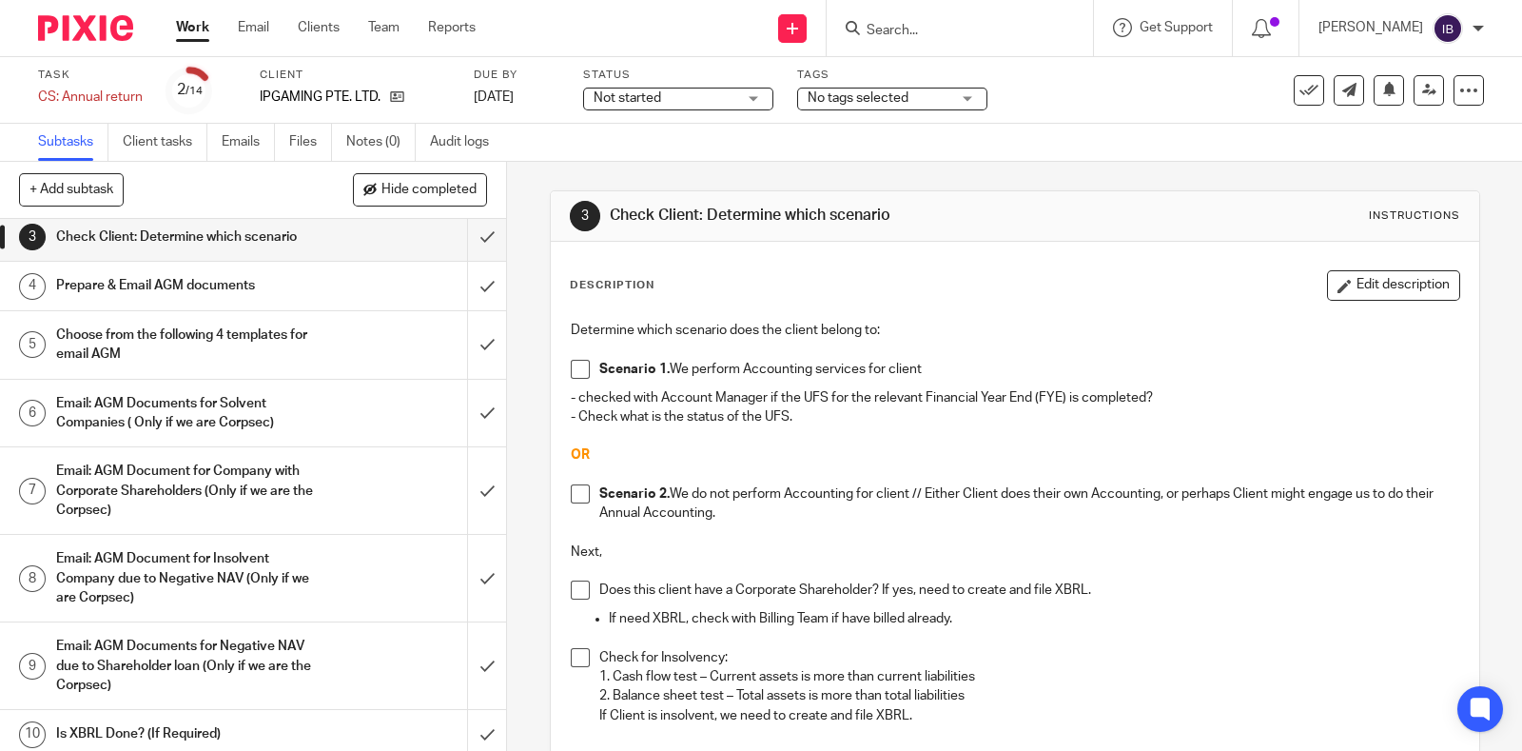
click at [267, 419] on h1 "Email: AGM Documents for Solvent Companies ( Only if we are Corpsec)" at bounding box center [187, 413] width 262 height 49
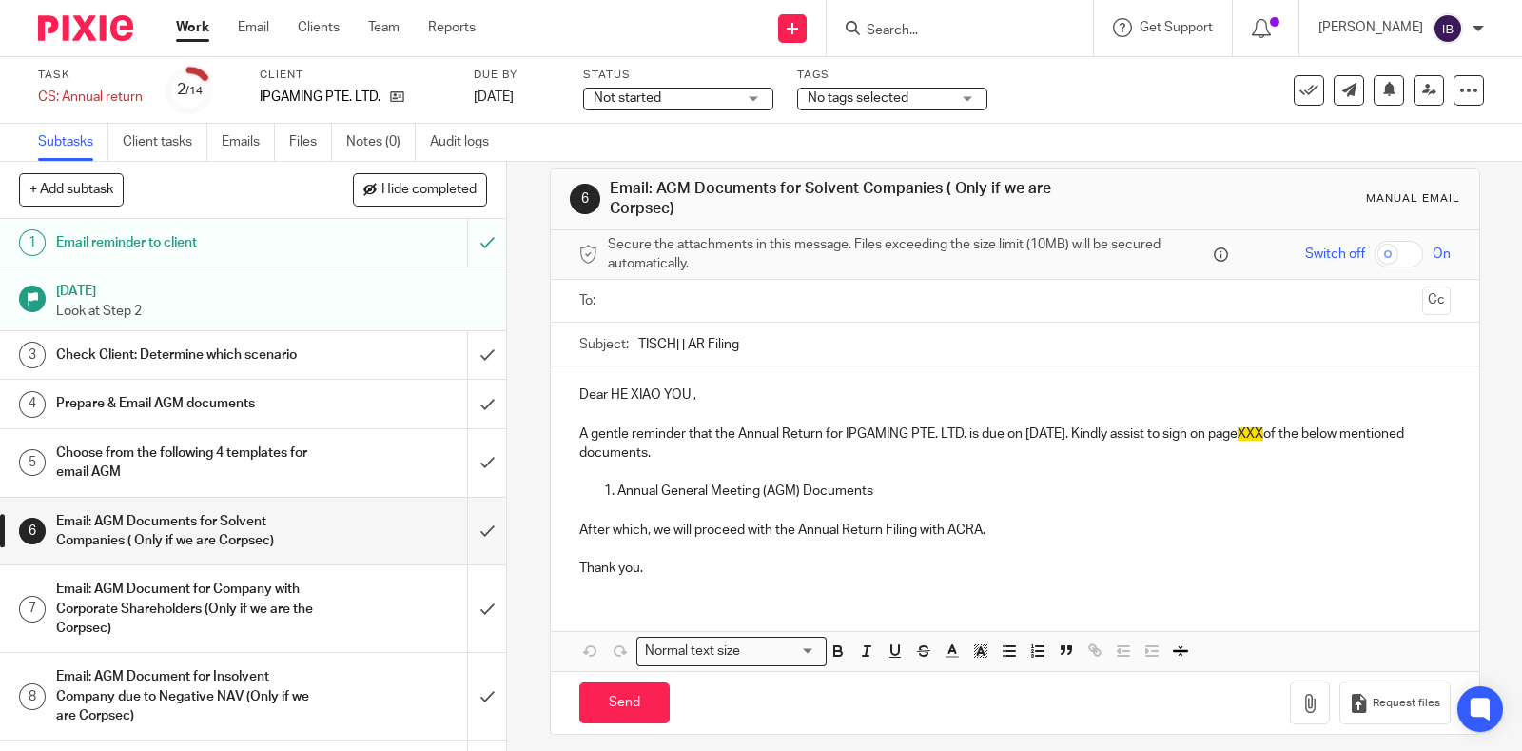
scroll to position [32, 0]
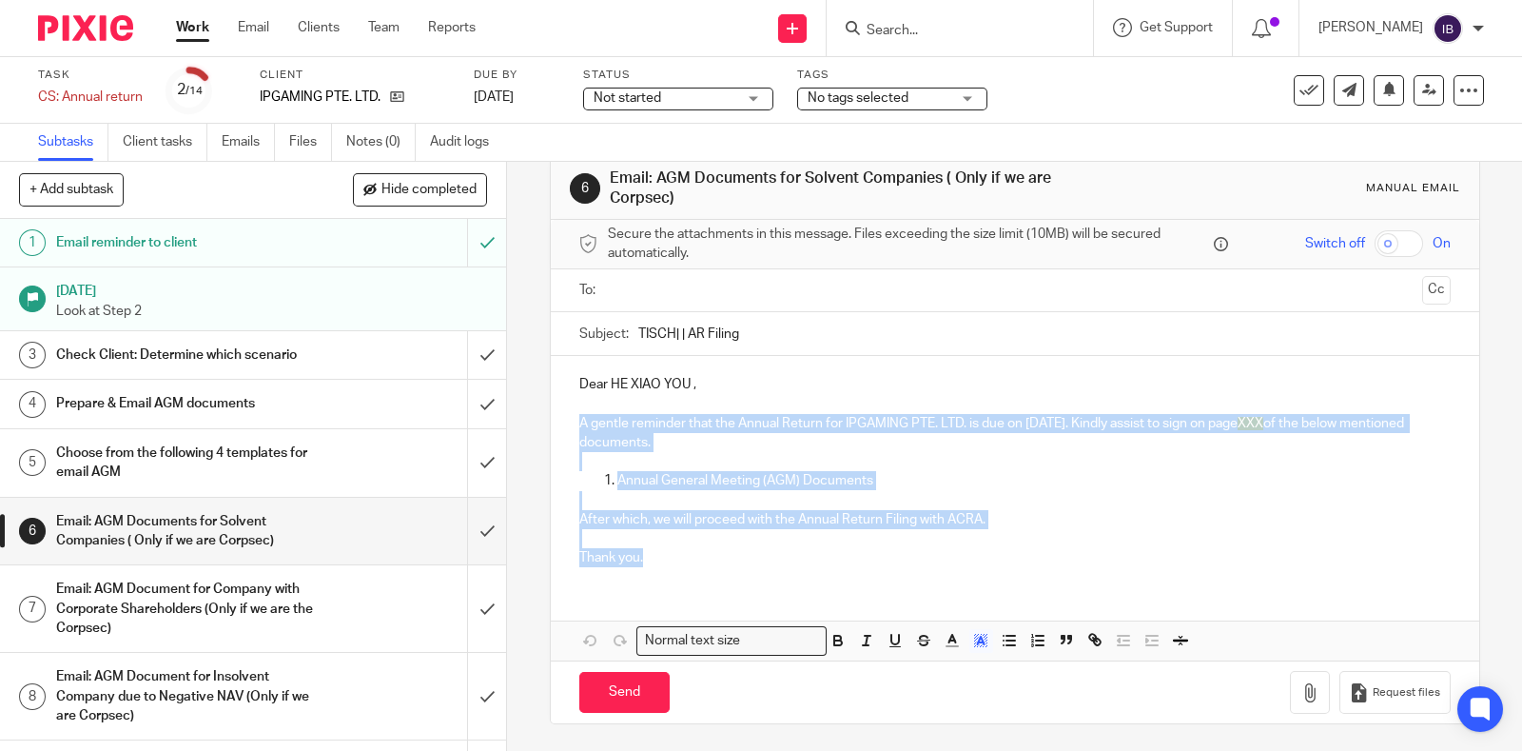
drag, startPoint x: 665, startPoint y: 561, endPoint x: 569, endPoint y: 413, distance: 176.8
click at [569, 413] on div "Dear HE XIAO YOU , A gentle reminder that the Annual Return for IPGAMING PTE. L…" at bounding box center [1015, 469] width 929 height 226
copy div "A gentle reminder that the Annual Return for IPGAMING PTE. LTD. is due on [DATE…"
click at [454, 541] on input "submit" at bounding box center [253, 532] width 506 height 68
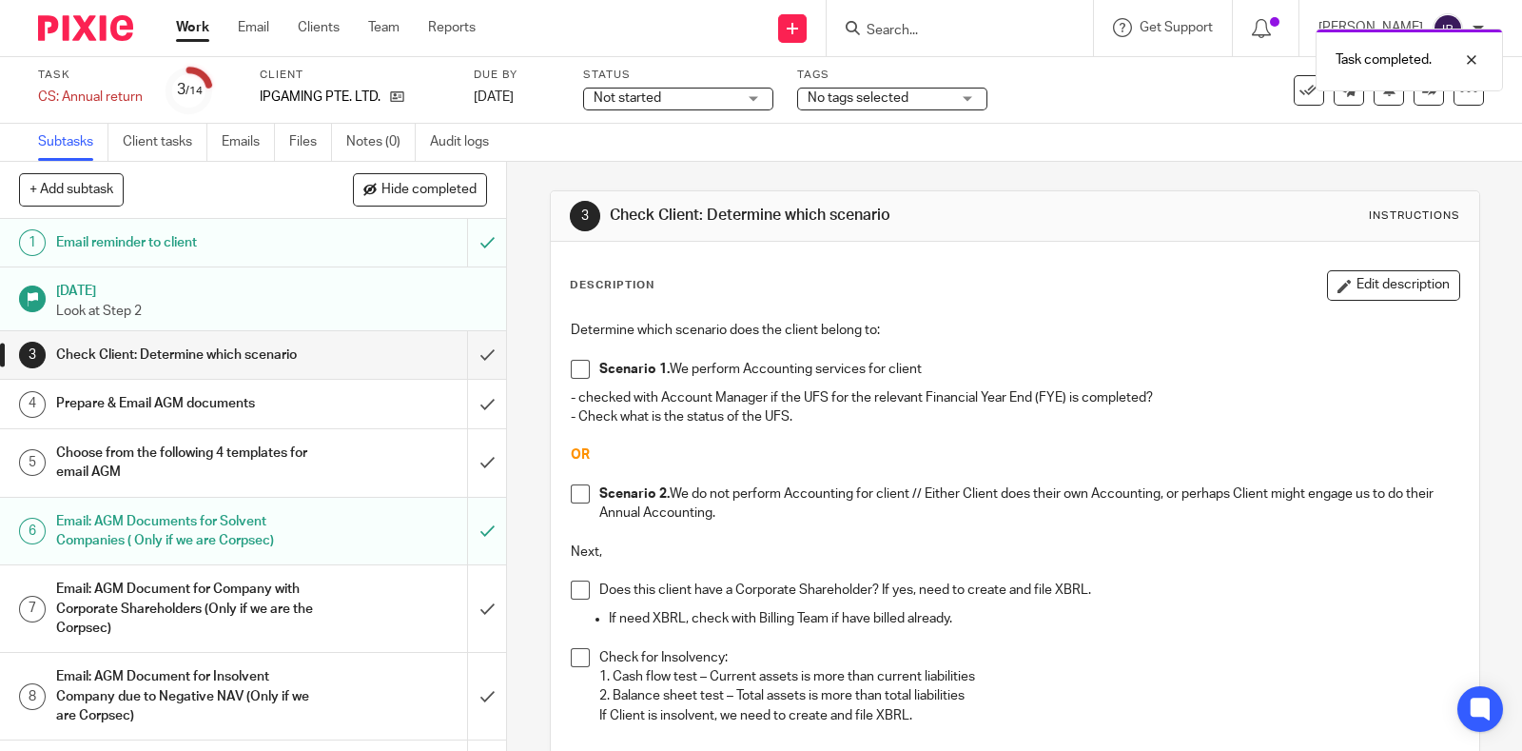
click at [77, 11] on div at bounding box center [78, 28] width 157 height 56
click at [95, 30] on img at bounding box center [85, 28] width 95 height 26
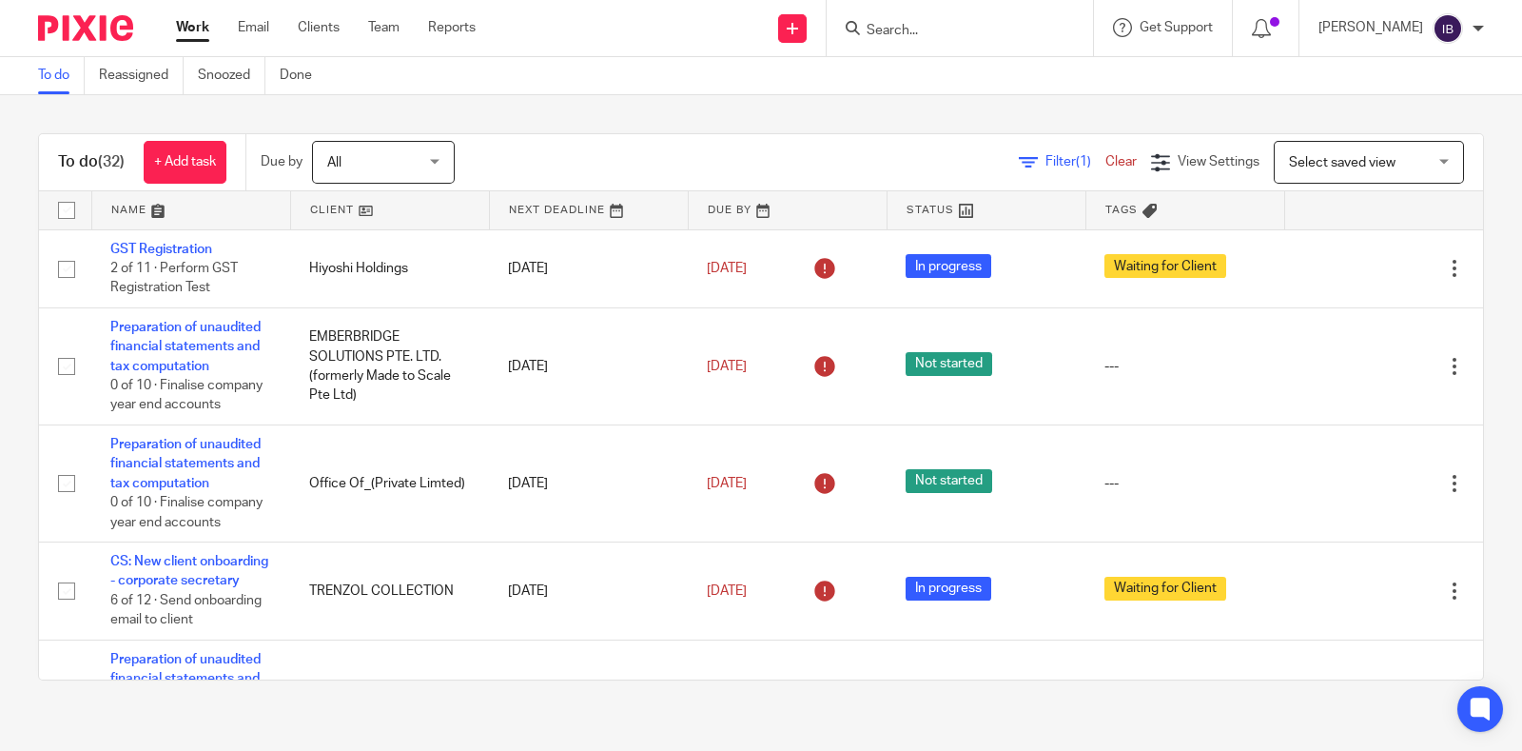
click at [377, 221] on link at bounding box center [390, 210] width 198 height 38
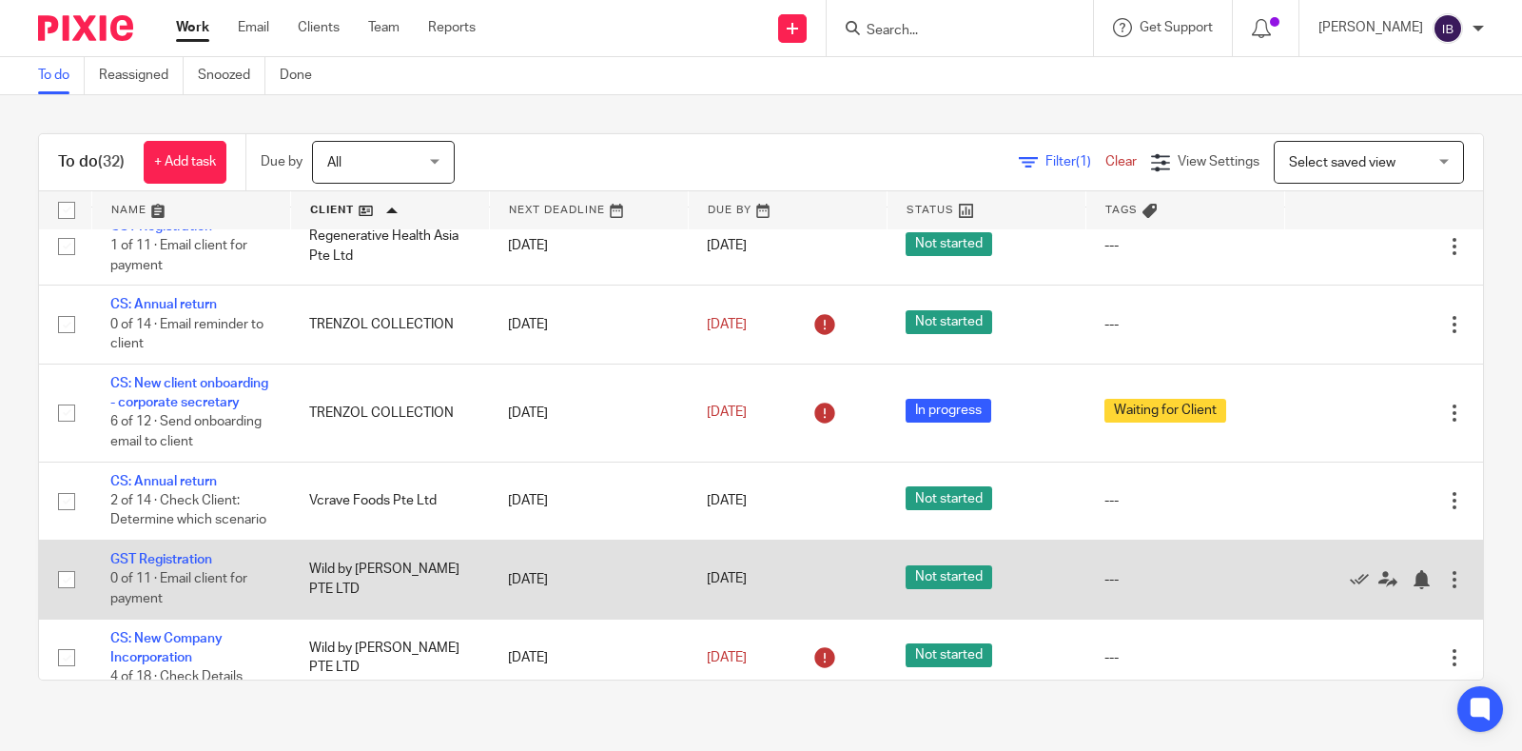
scroll to position [2465, 0]
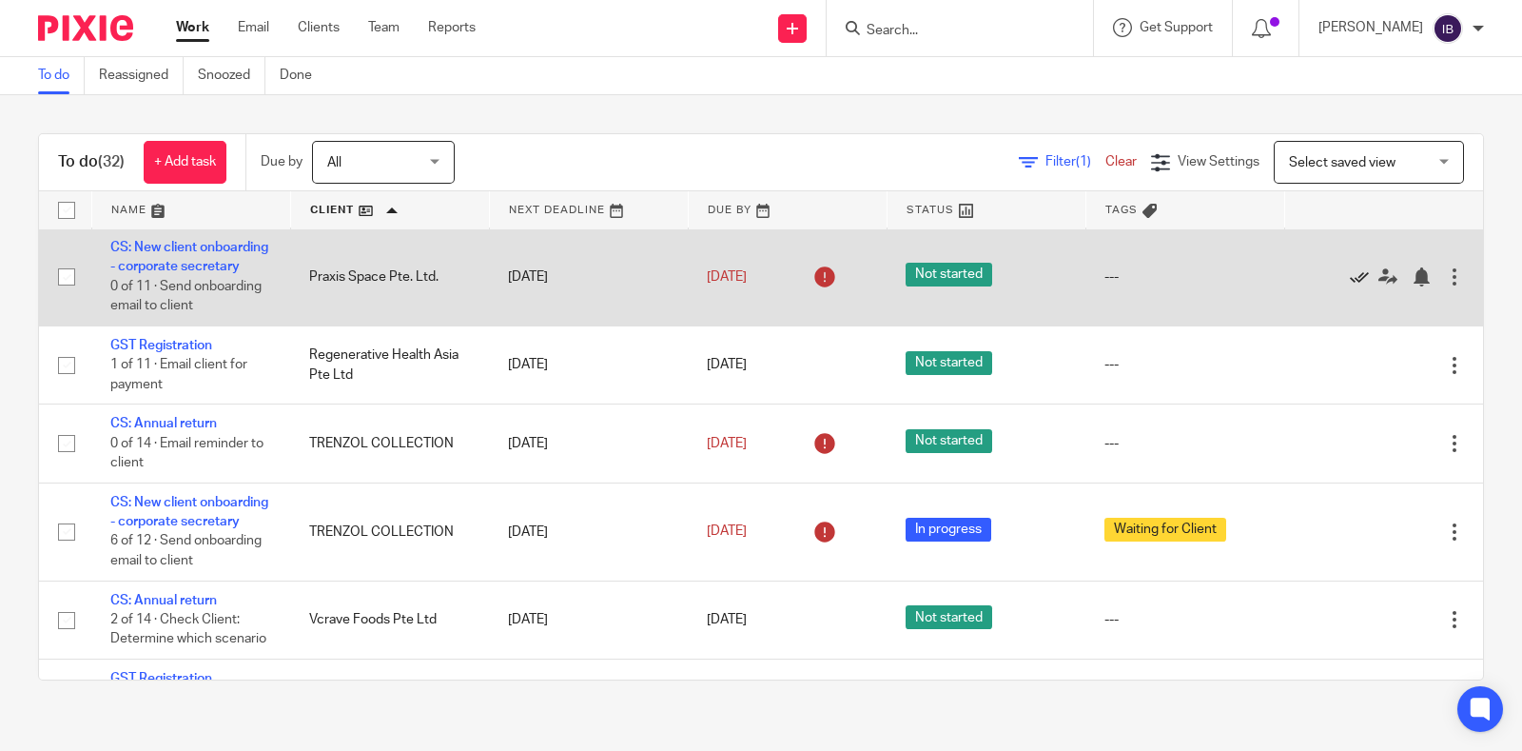
click at [1350, 286] on icon at bounding box center [1359, 276] width 19 height 19
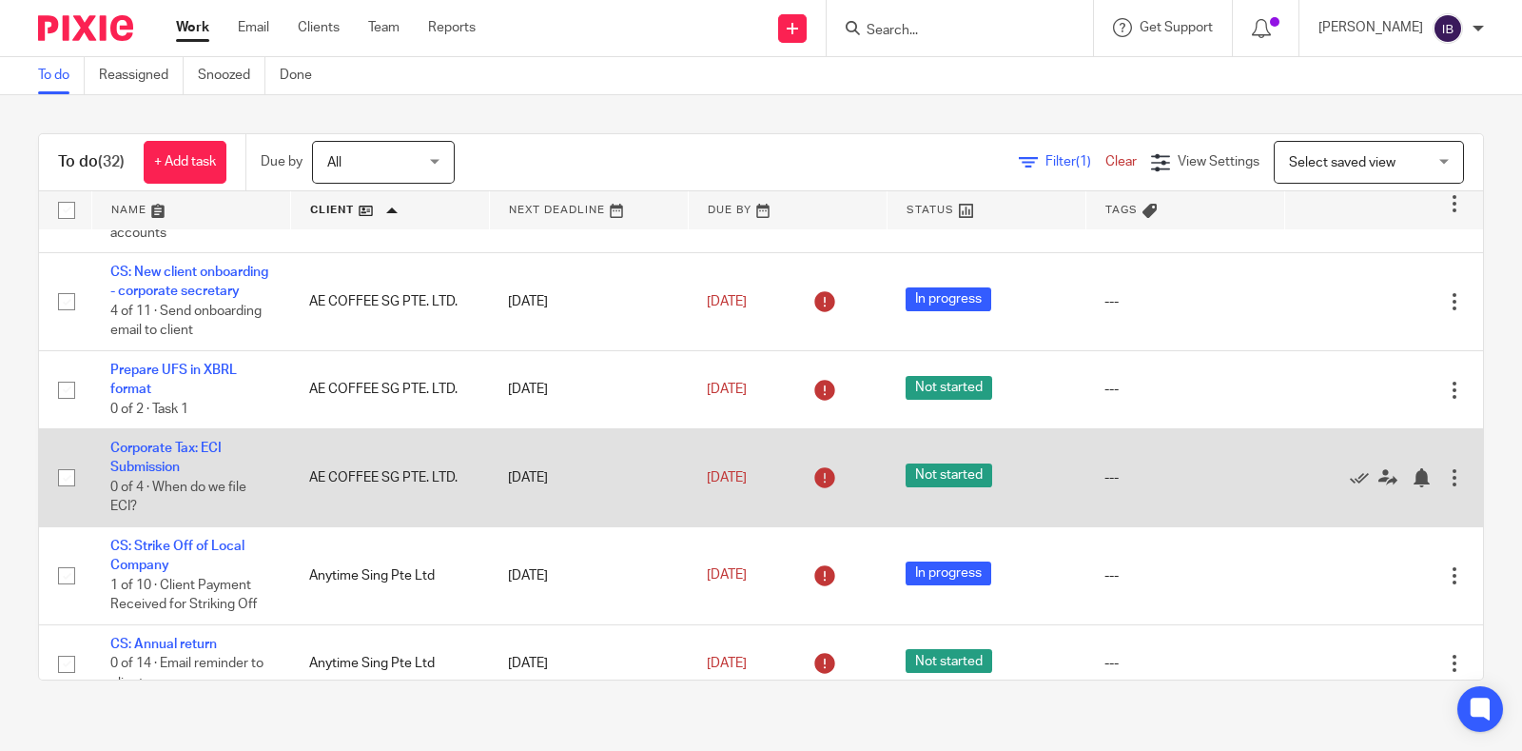
scroll to position [324, 0]
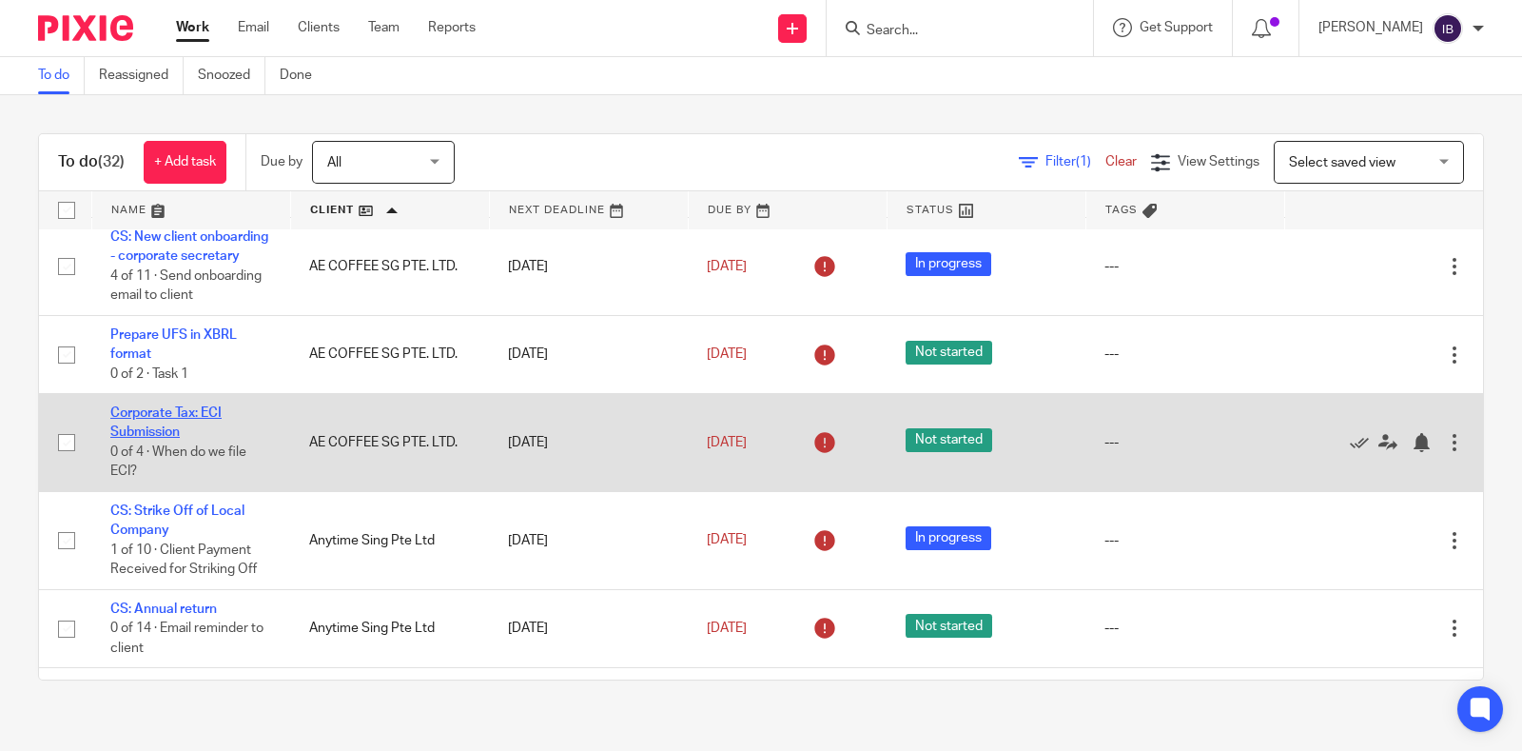
click at [188, 439] on link "Corporate Tax: ECI Submission" at bounding box center [165, 422] width 111 height 32
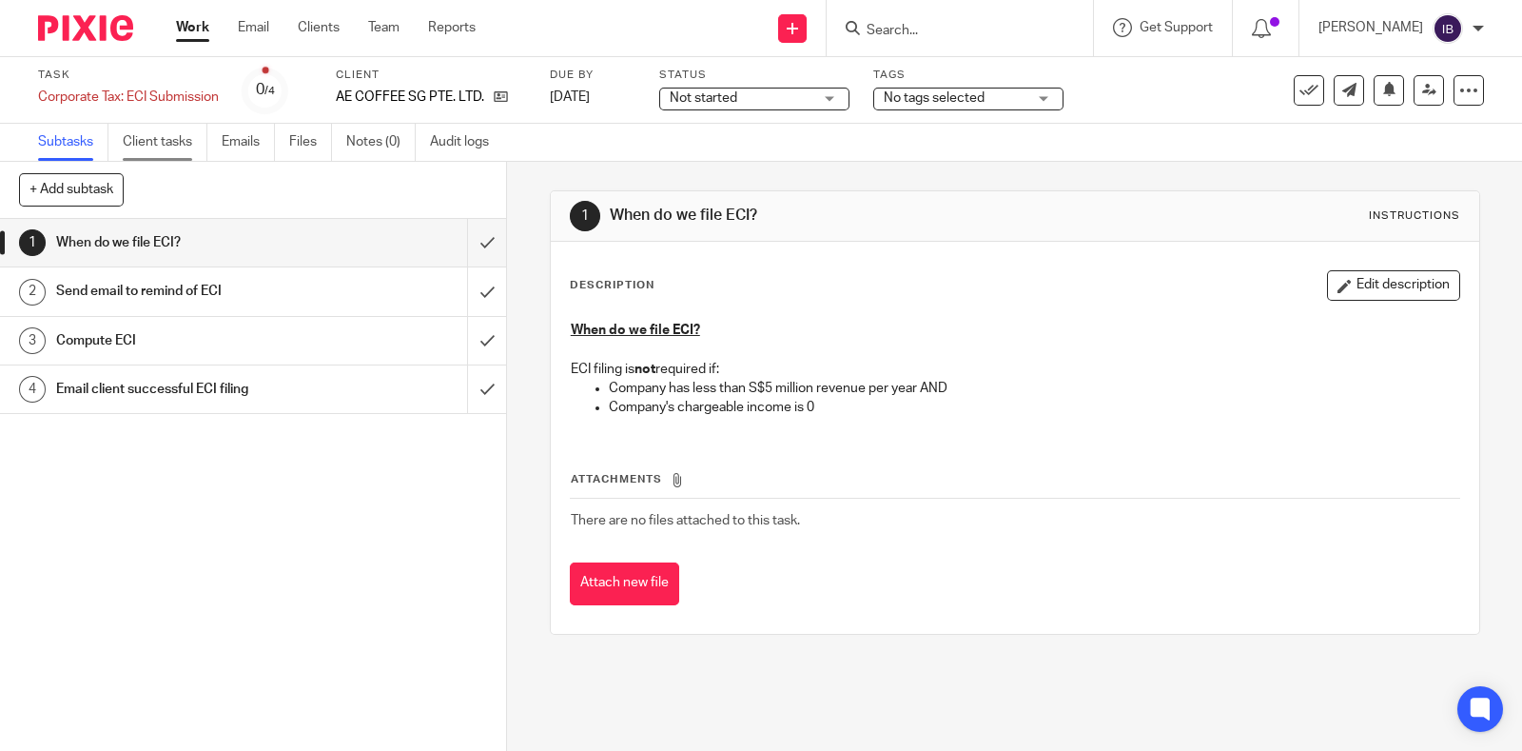
click at [140, 132] on link "Client tasks" at bounding box center [165, 142] width 85 height 37
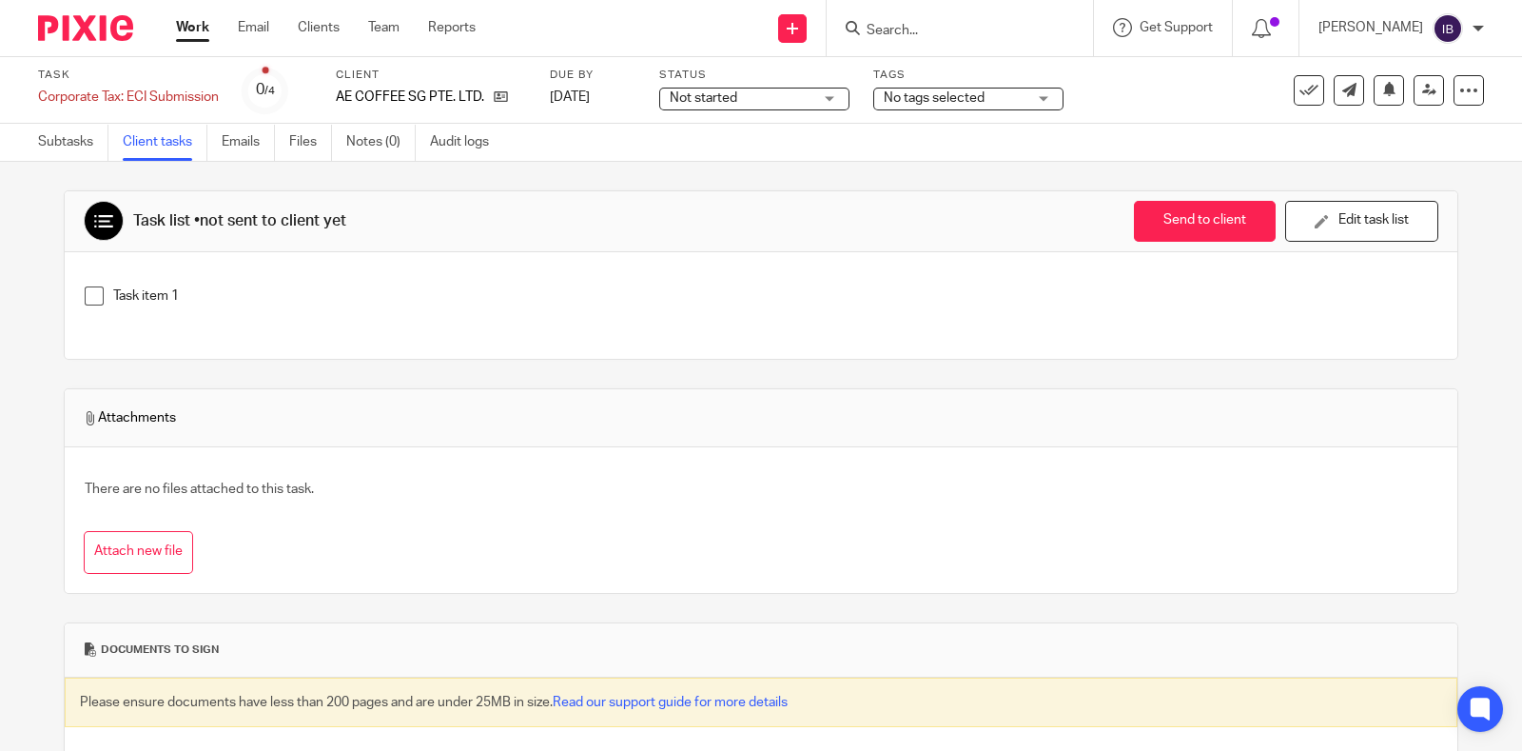
click at [89, 37] on img at bounding box center [85, 28] width 95 height 26
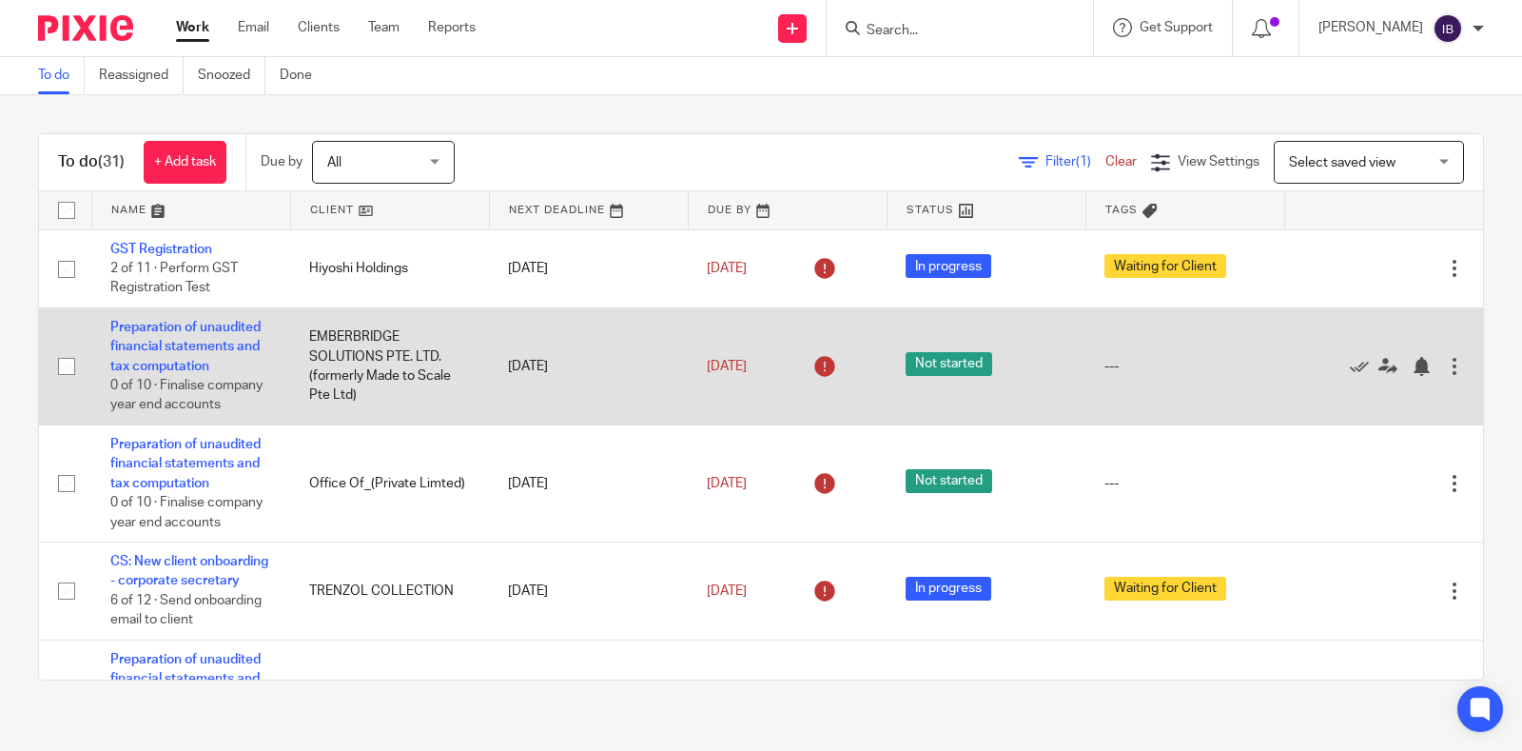
drag, startPoint x: 37, startPoint y: 138, endPoint x: 820, endPoint y: 344, distance: 809.9
click at [37, 138] on div "To do (31) + Add task Due by All All [DATE] [DATE] This week Next week This mon…" at bounding box center [761, 406] width 1522 height 623
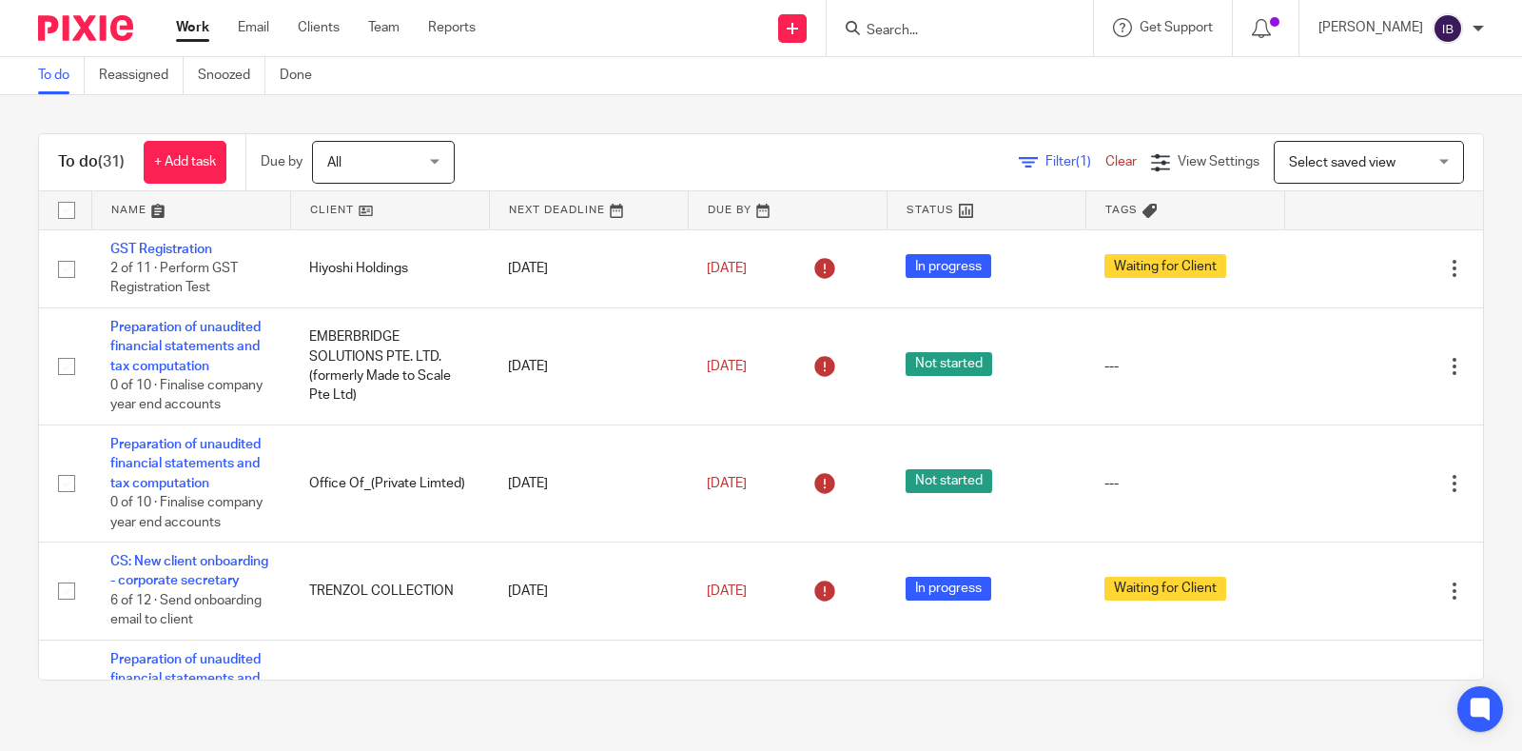
click at [325, 203] on link at bounding box center [390, 210] width 198 height 38
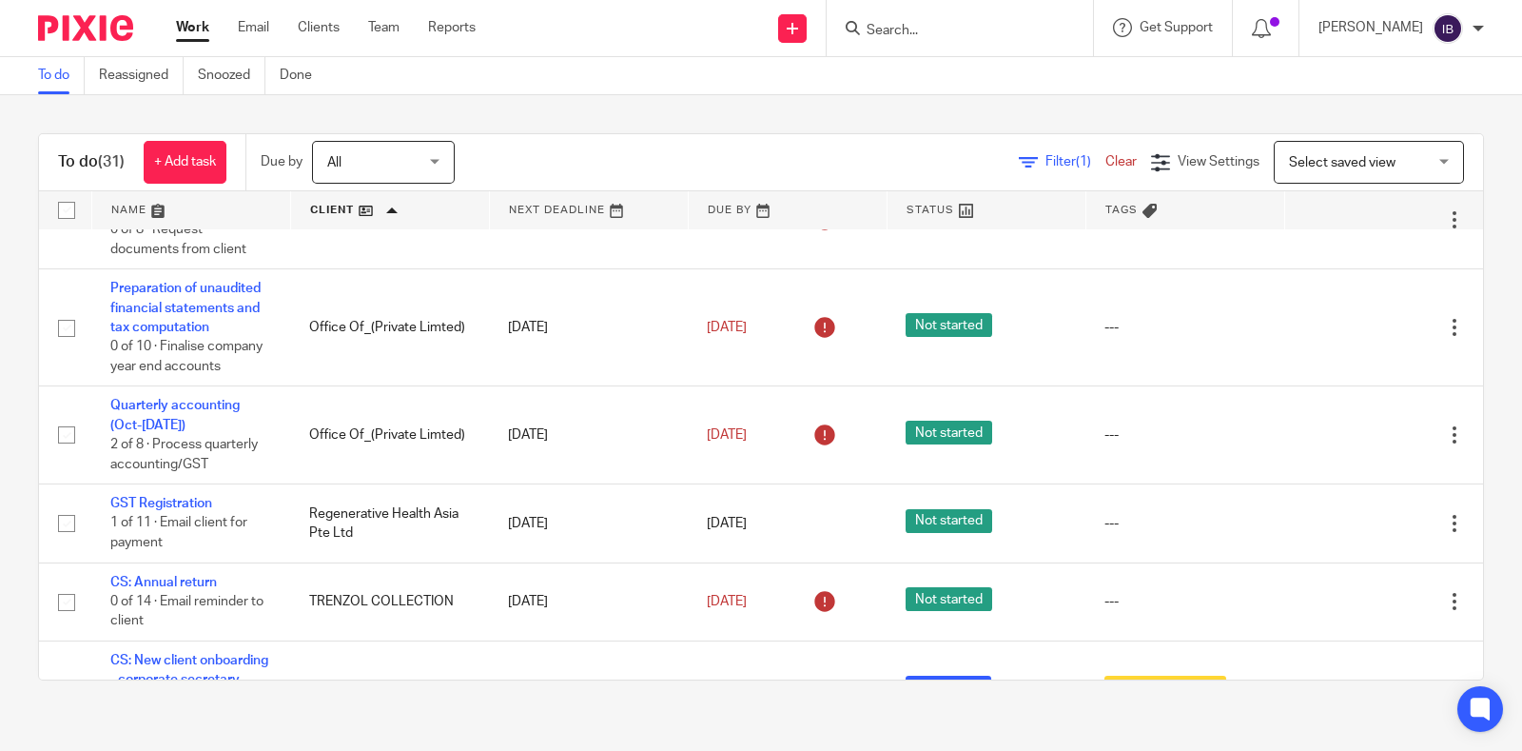
scroll to position [2091, 0]
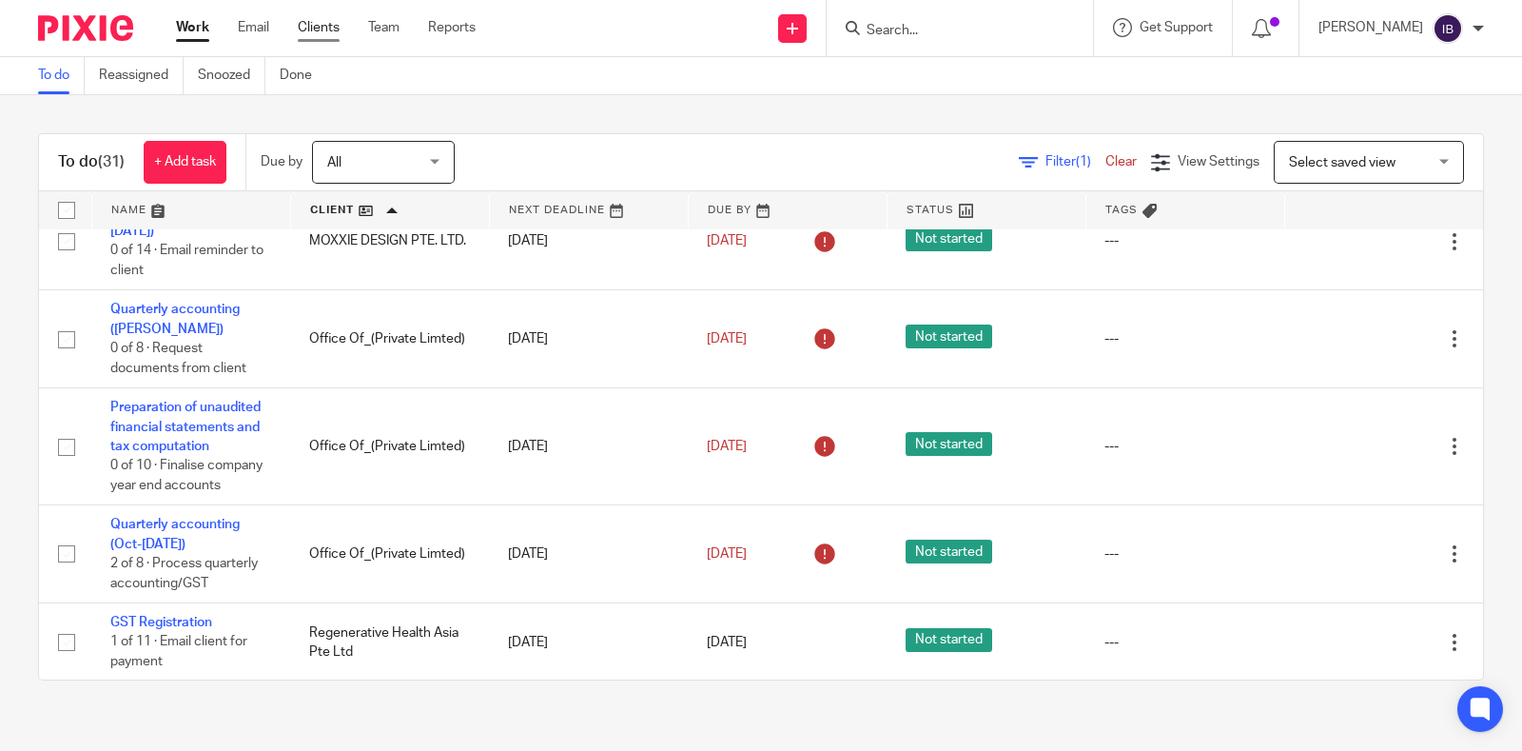
click at [325, 26] on link "Clients" at bounding box center [319, 27] width 42 height 19
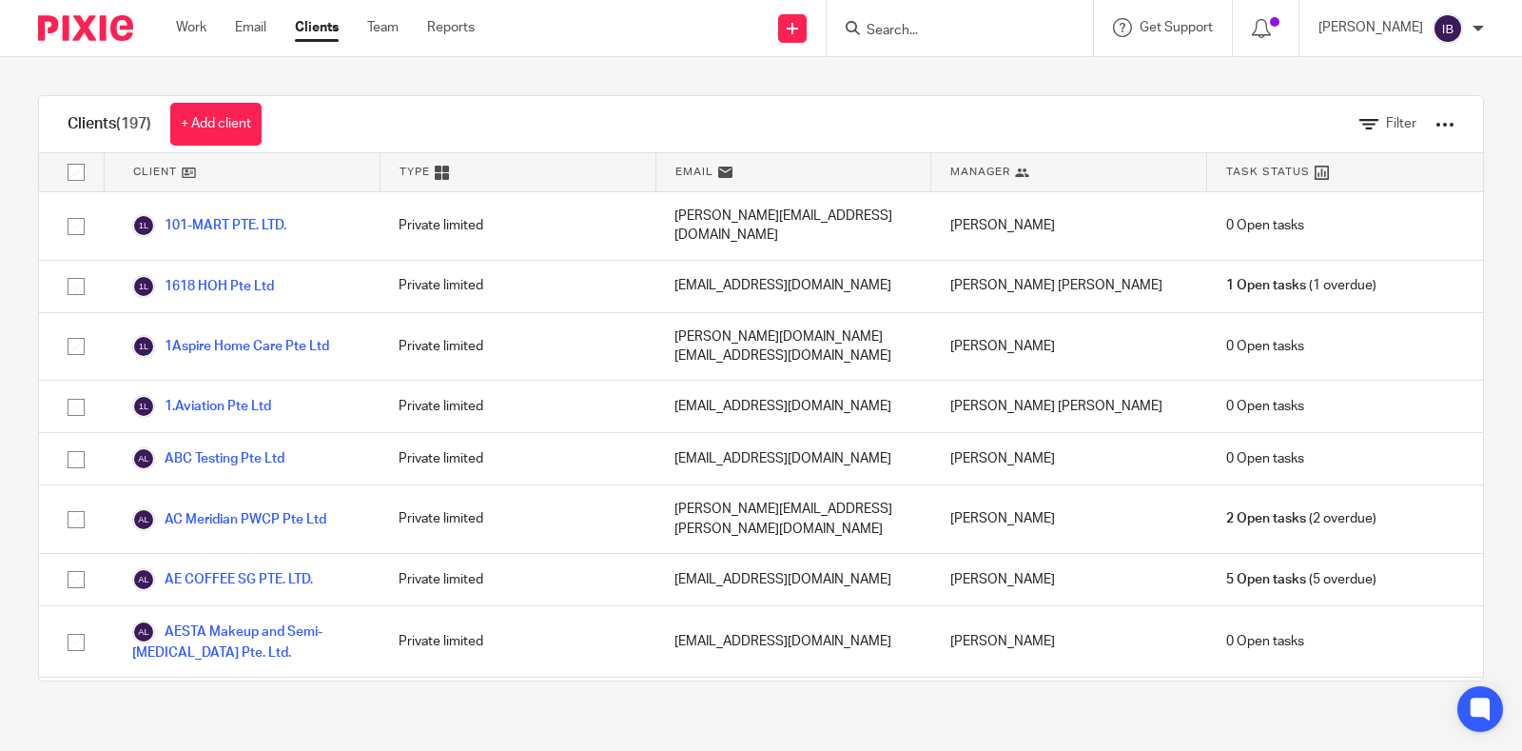
click at [949, 181] on div "Manager" at bounding box center [1070, 172] width 276 height 38
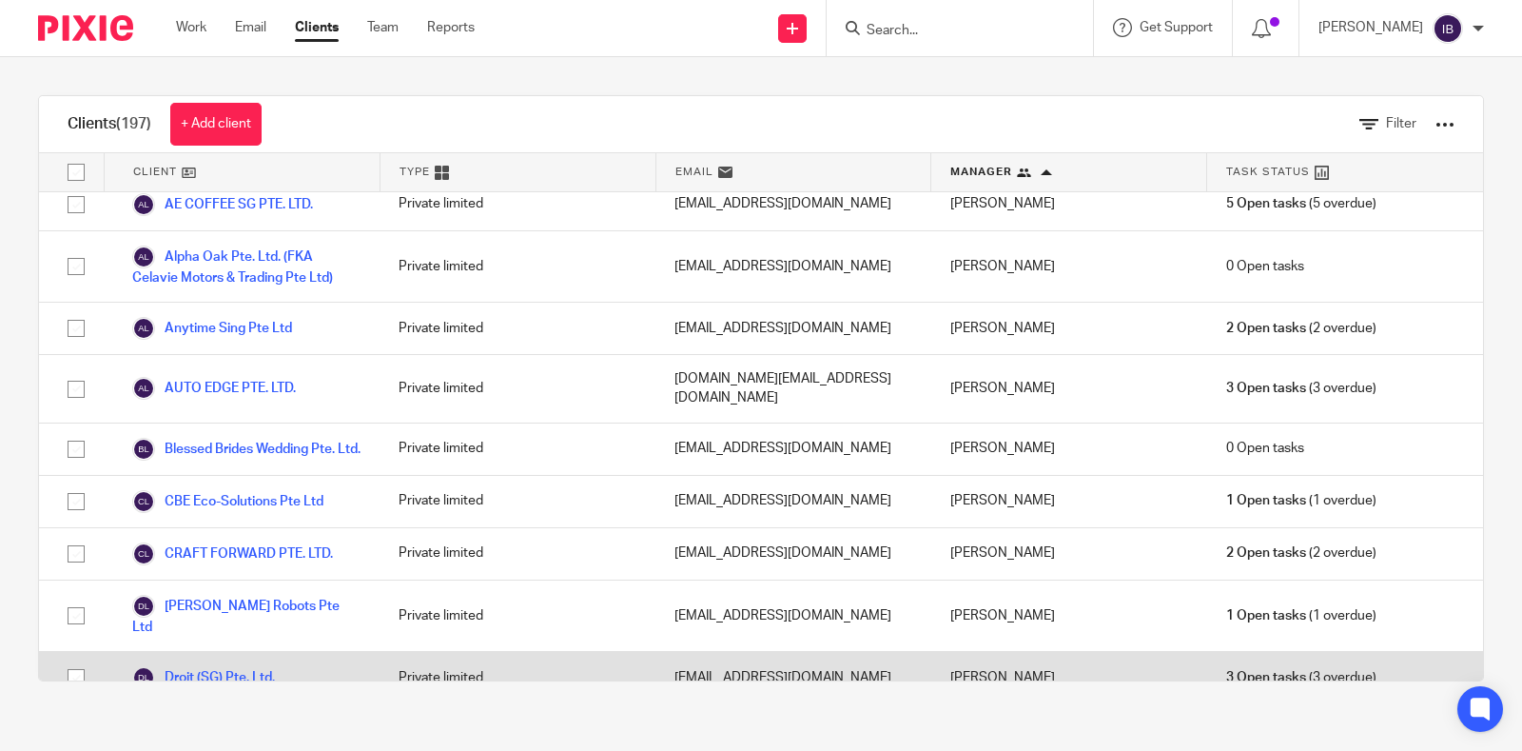
scroll to position [1545, 0]
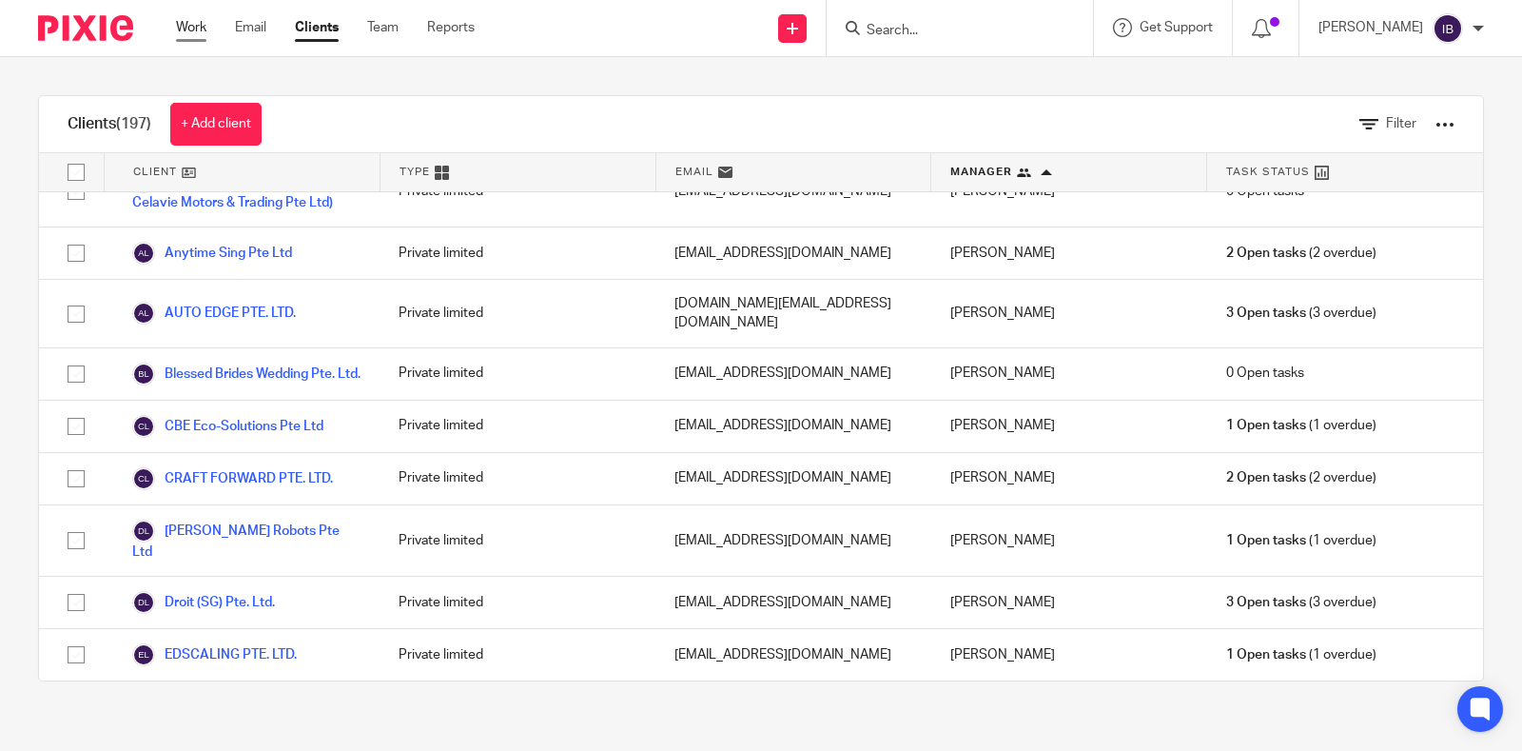
click at [198, 28] on link "Work" at bounding box center [191, 27] width 30 height 19
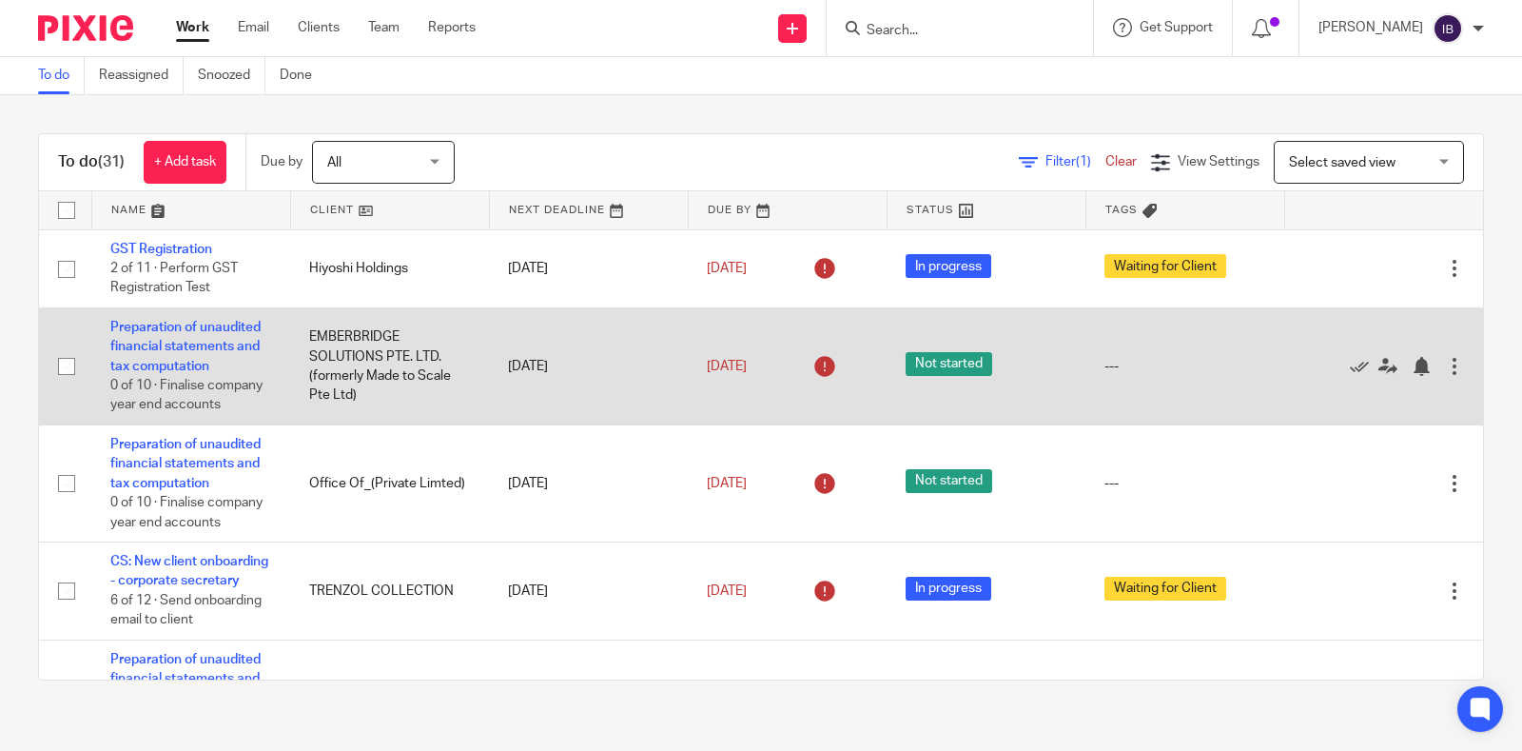
click at [688, 399] on td "[DATE]" at bounding box center [787, 365] width 199 height 117
click at [694, 418] on td "[DATE]" at bounding box center [787, 365] width 199 height 117
